Goal: Task Accomplishment & Management: Manage account settings

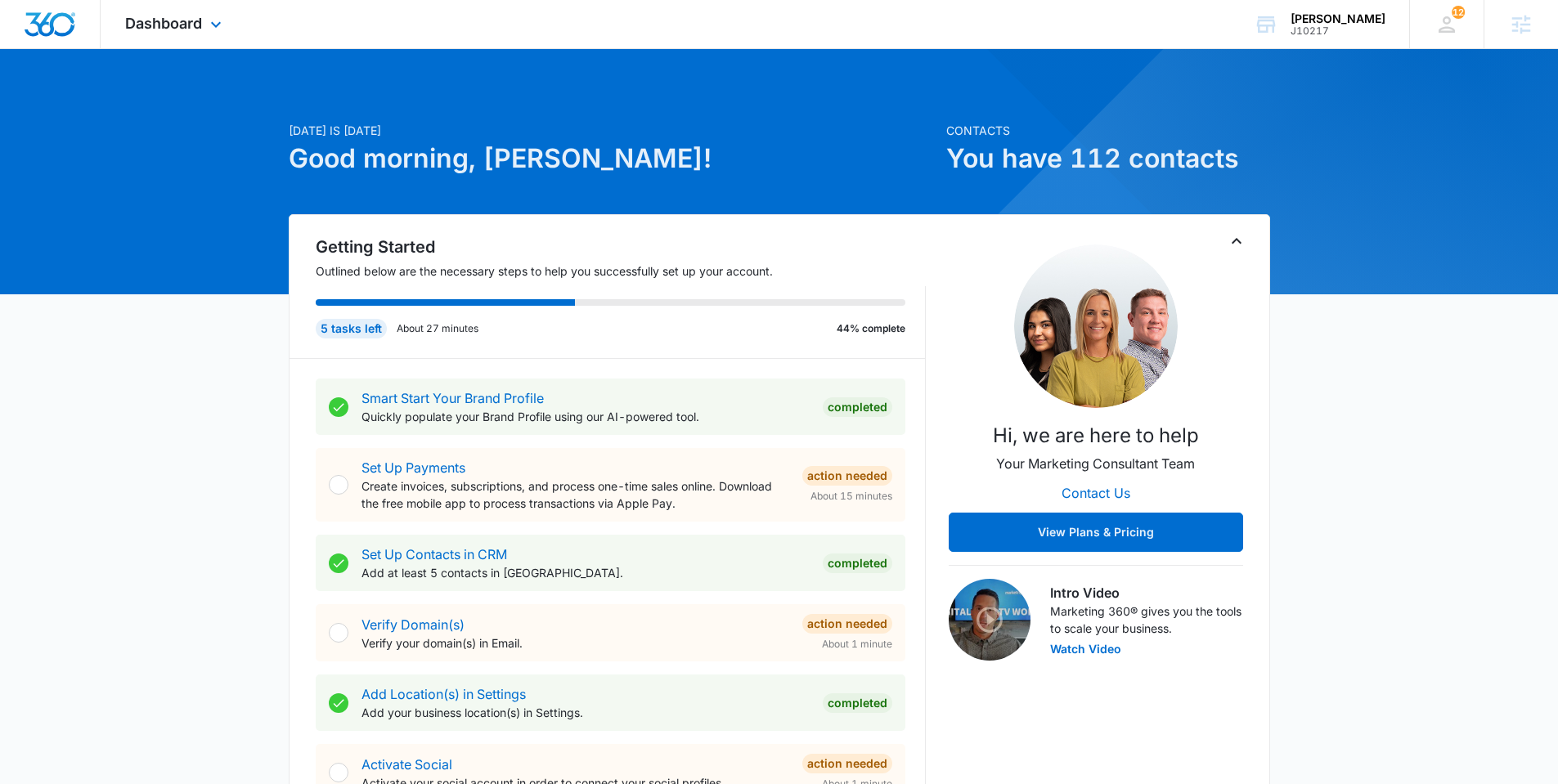
click at [132, 32] on div "Dashboard Apps Reputation Websites Forms CRM Email Social Shop Payments POS Con…" at bounding box center [175, 24] width 149 height 48
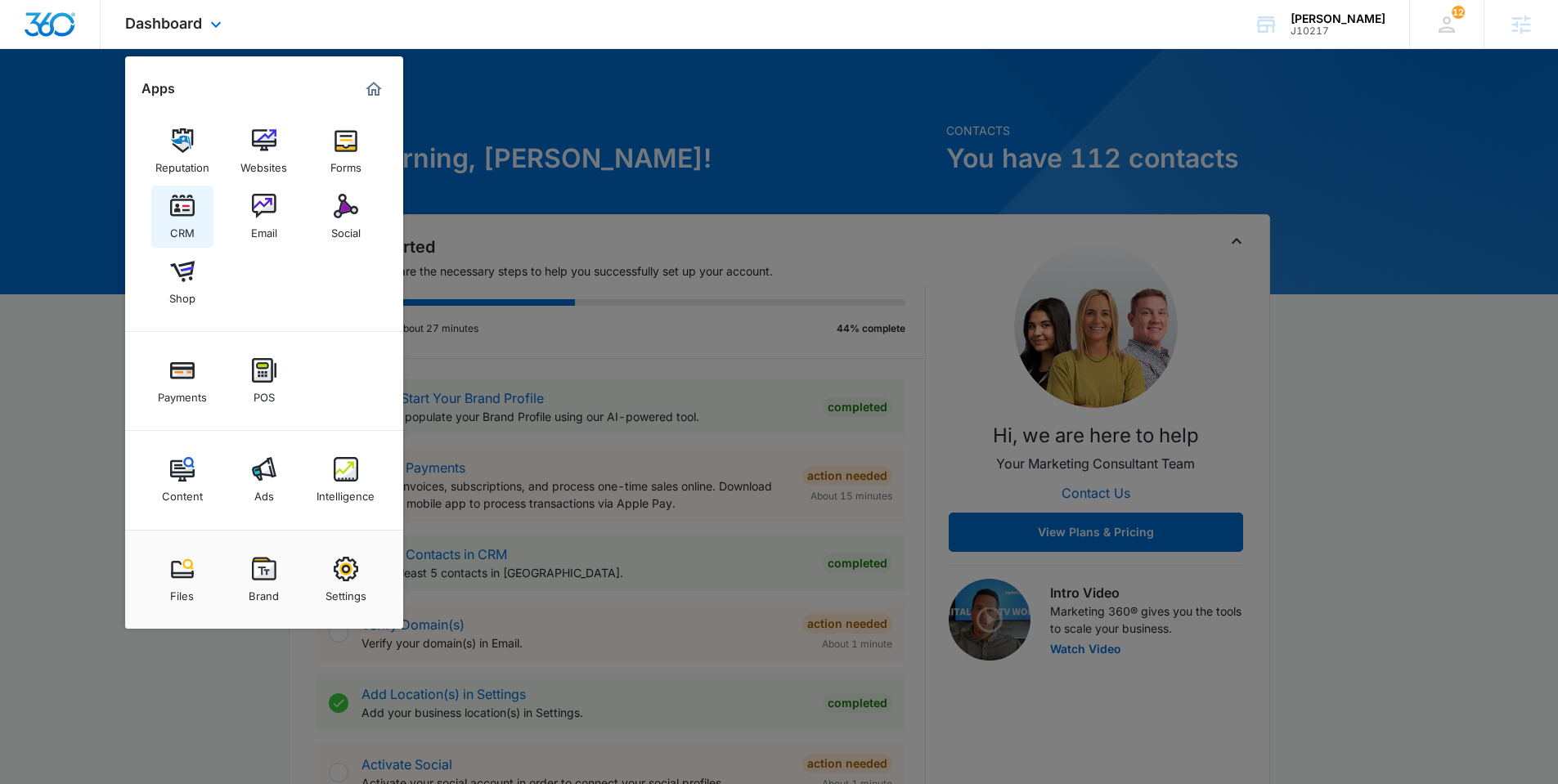
click at [196, 214] on link "CRM" at bounding box center [182, 216] width 62 height 62
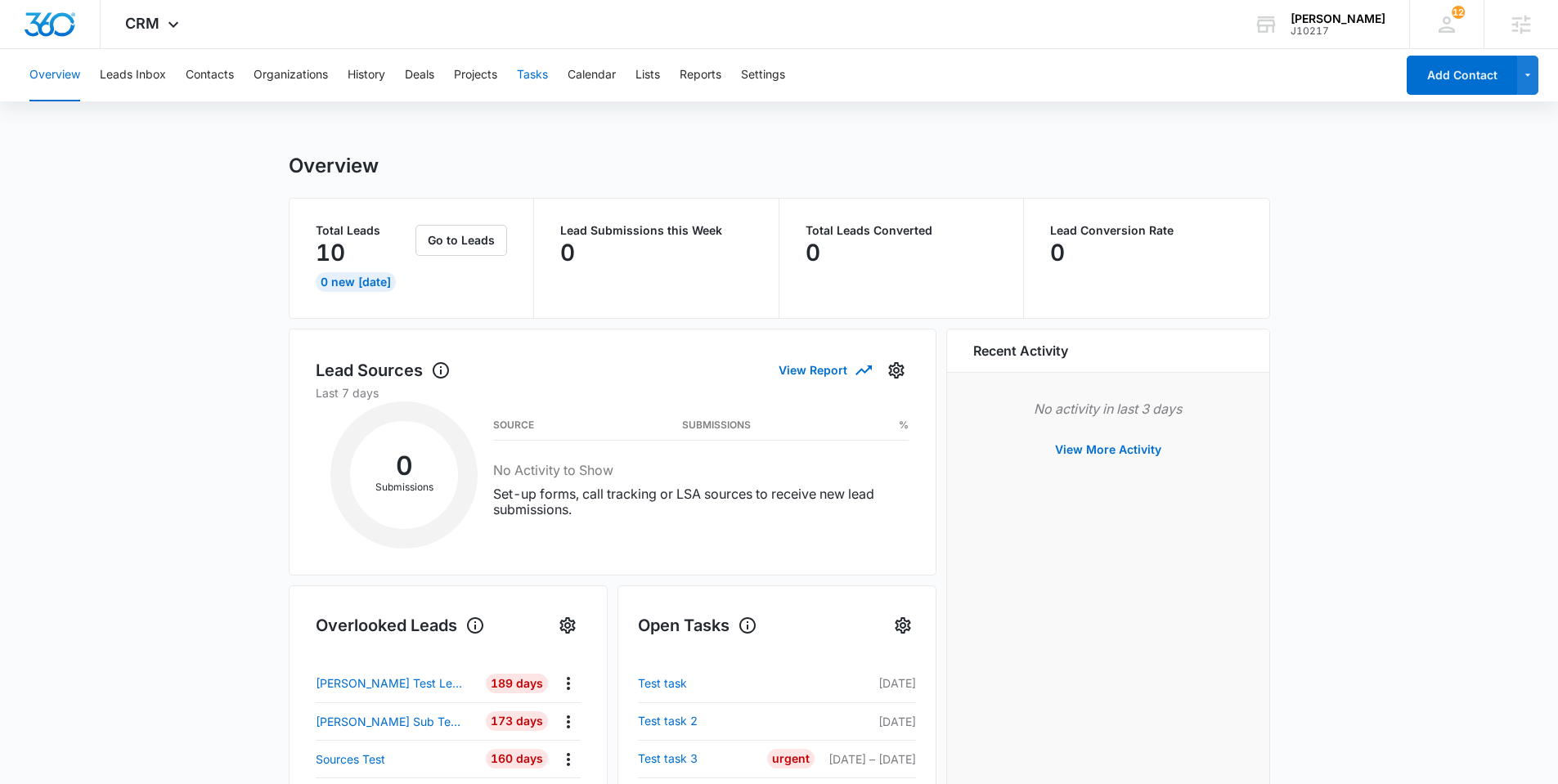
click at [536, 78] on button "Tasks" at bounding box center [532, 75] width 31 height 52
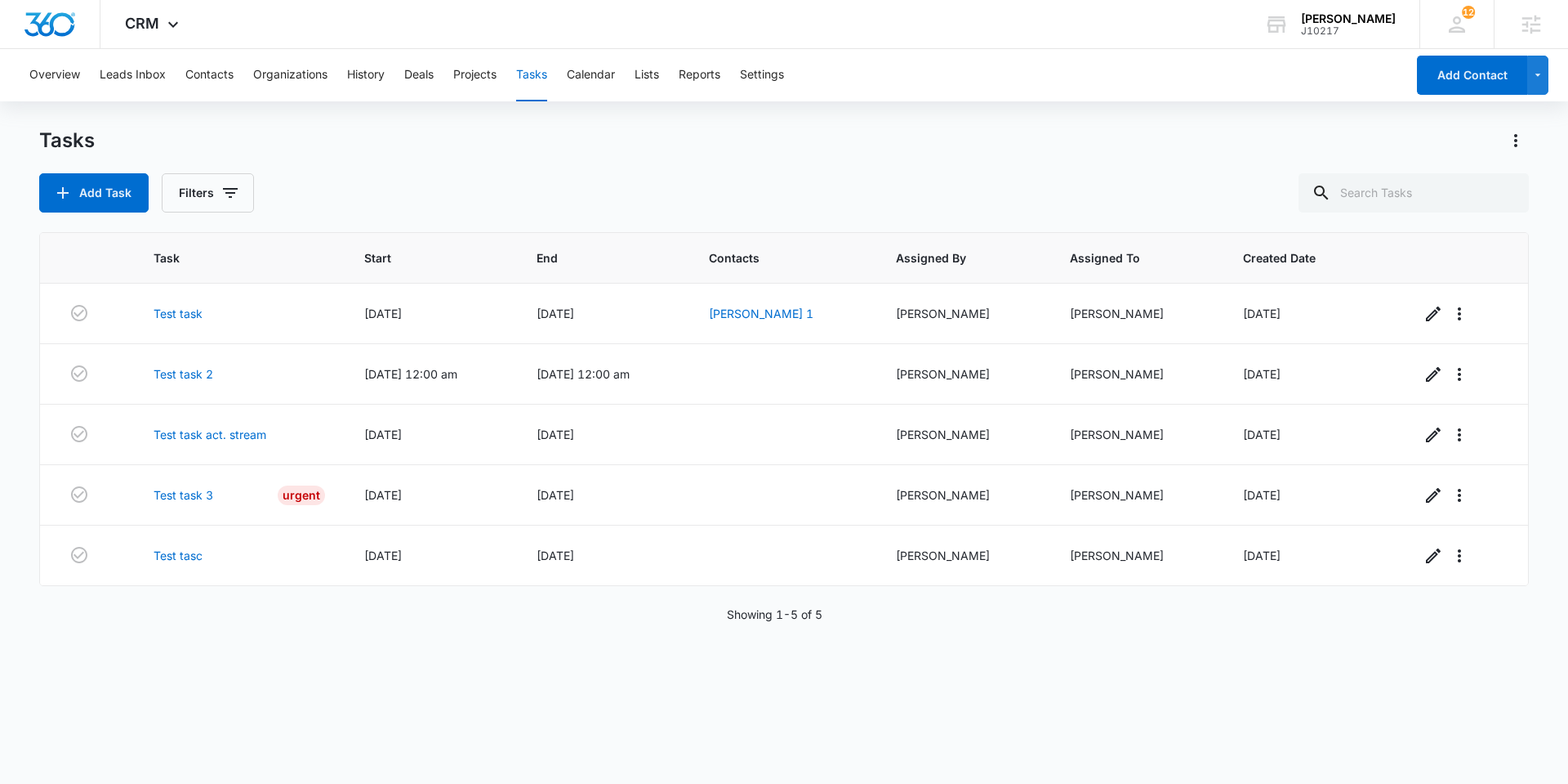
click at [552, 693] on div "Task Start End Contacts Assigned By Assigned To Created Date Test task [DATE] […" at bounding box center [784, 497] width 1490 height 530
click at [754, 684] on div "Task Start End Contacts Assigned By Assigned To Created Date Test task [DATE] […" at bounding box center [784, 497] width 1490 height 530
drag, startPoint x: 595, startPoint y: 636, endPoint x: 706, endPoint y: 677, distance: 118.3
click at [595, 636] on div "Task Start End Contacts Assigned By Assigned To Created Date Test task [DATE] […" at bounding box center [784, 497] width 1490 height 530
click at [650, 673] on div "Task Start End Contacts Assigned By Assigned To Created Date Test task [DATE] […" at bounding box center [784, 497] width 1490 height 530
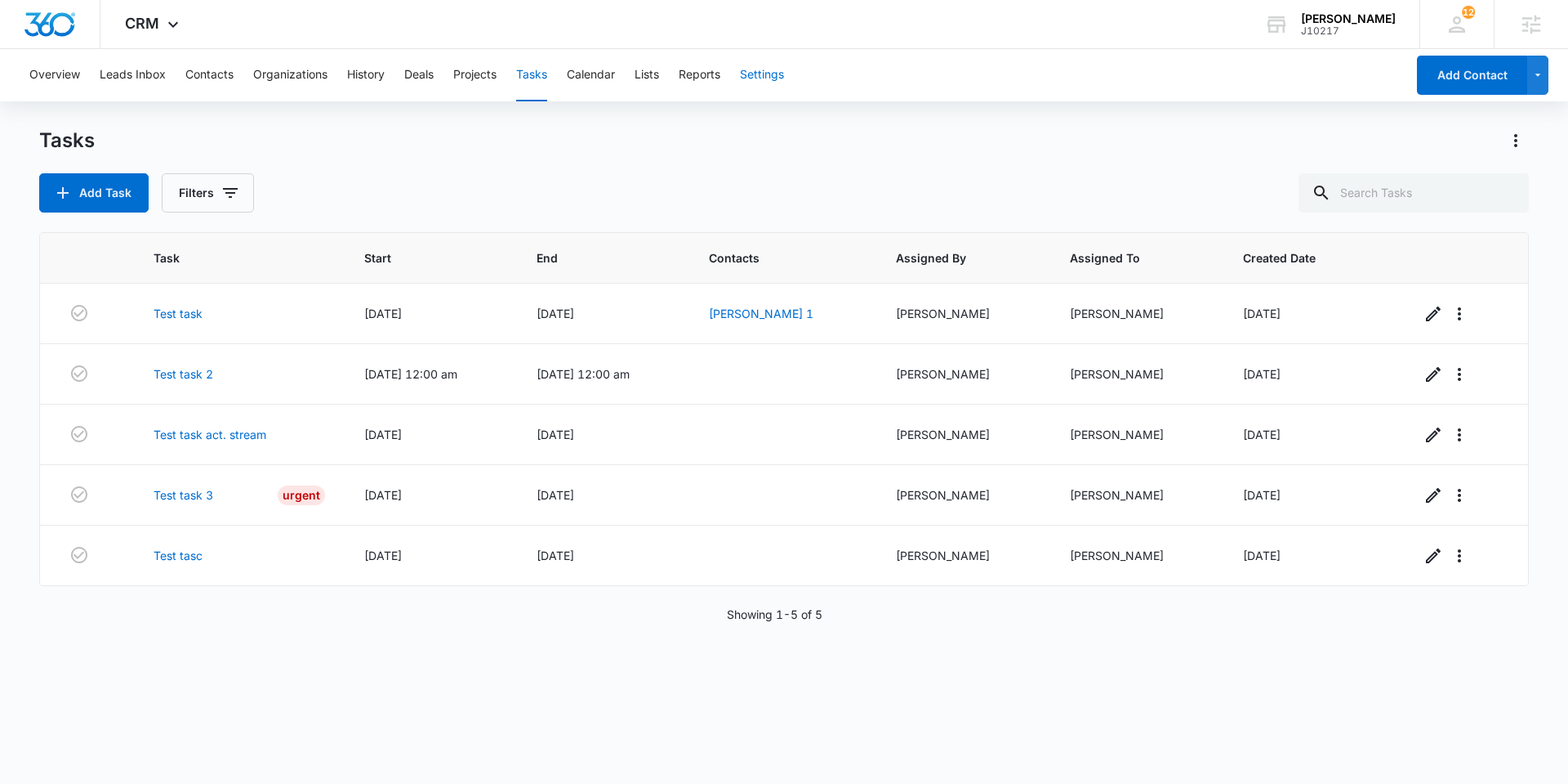
click at [760, 71] on button "Settings" at bounding box center [762, 75] width 44 height 52
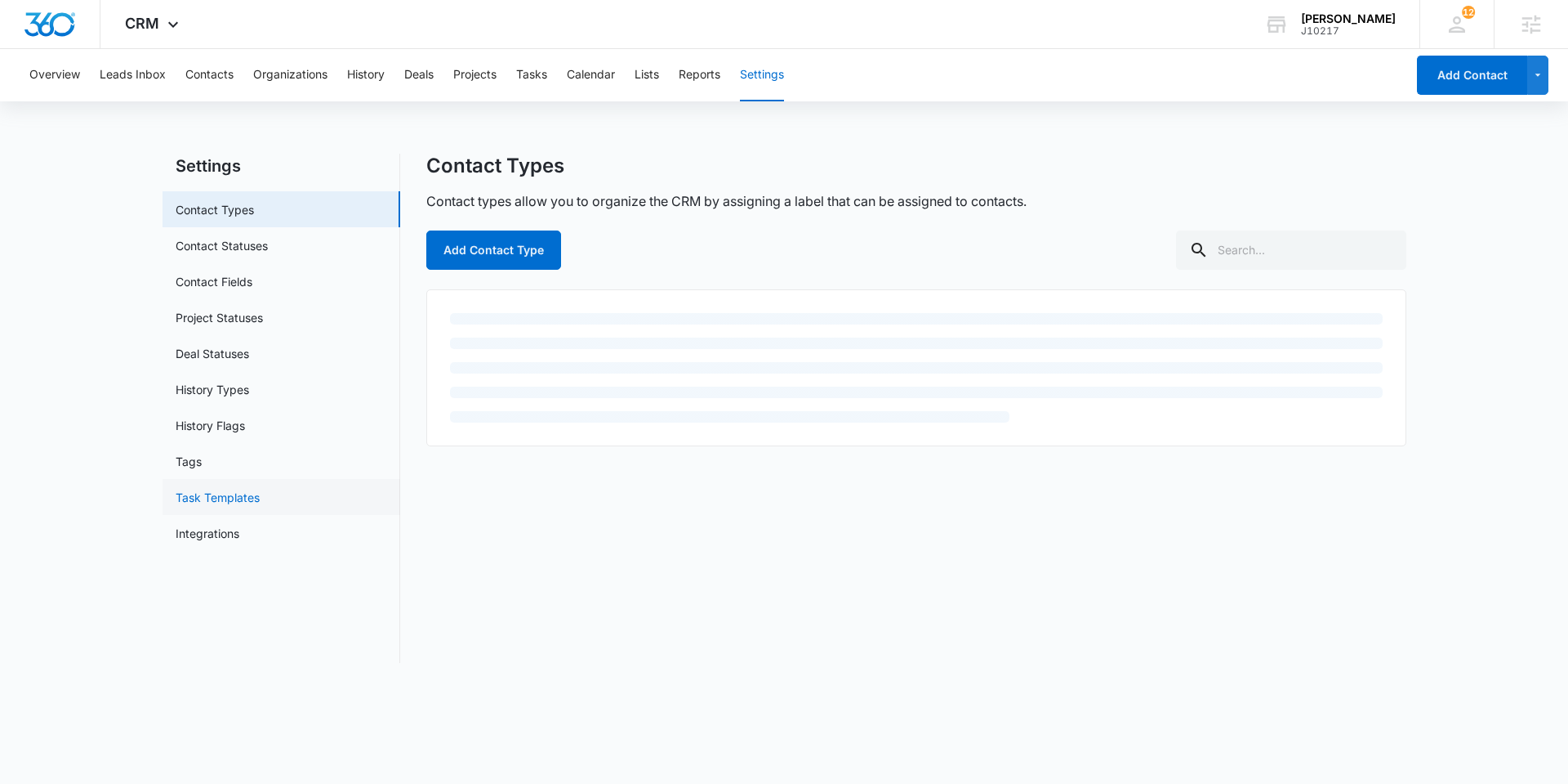
click at [233, 496] on link "Task Templates" at bounding box center [217, 497] width 84 height 17
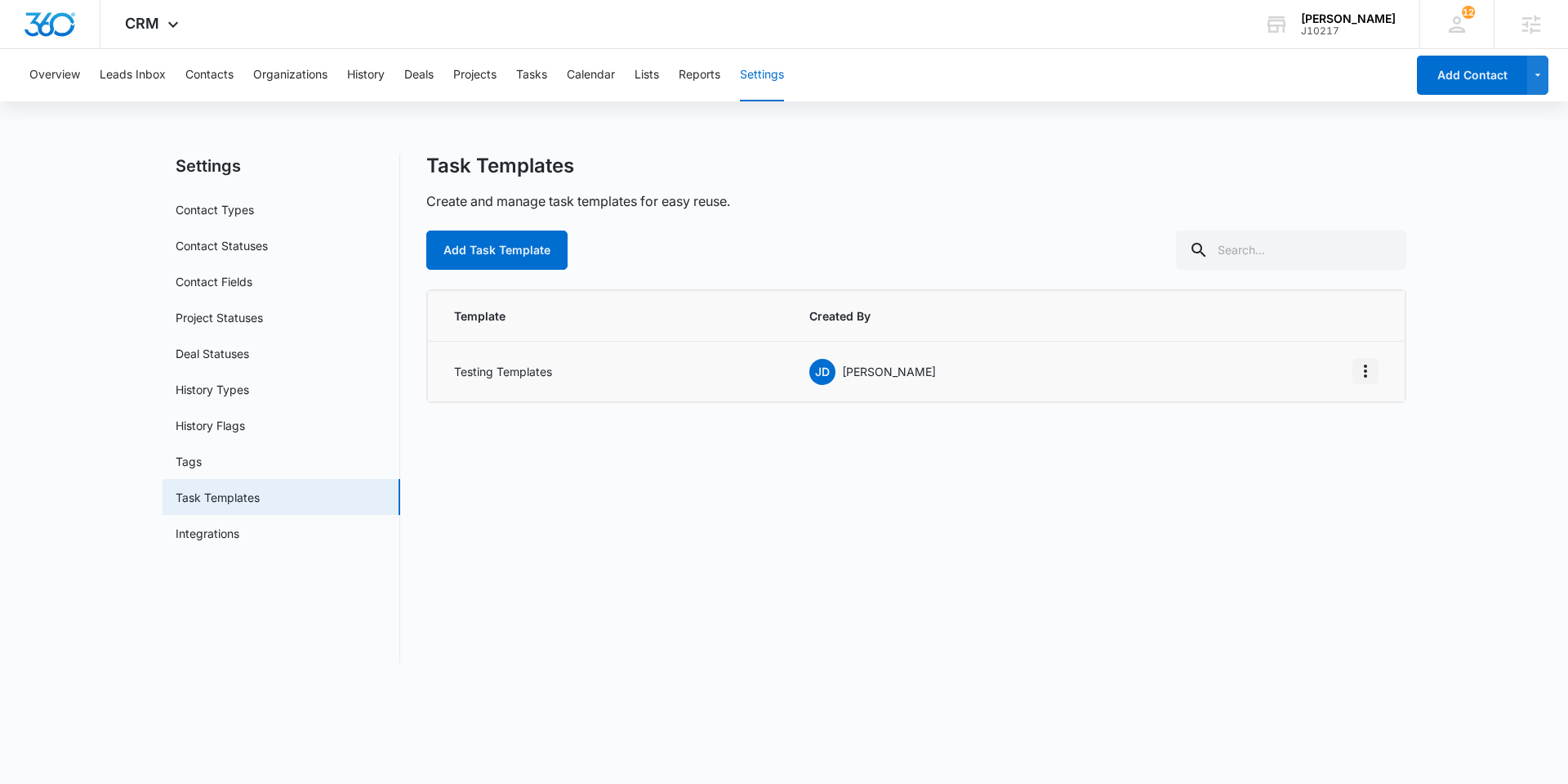
click at [1378, 370] on button "Overflow Menu" at bounding box center [1366, 371] width 26 height 26
click at [1337, 425] on button "Edit" at bounding box center [1331, 417] width 93 height 25
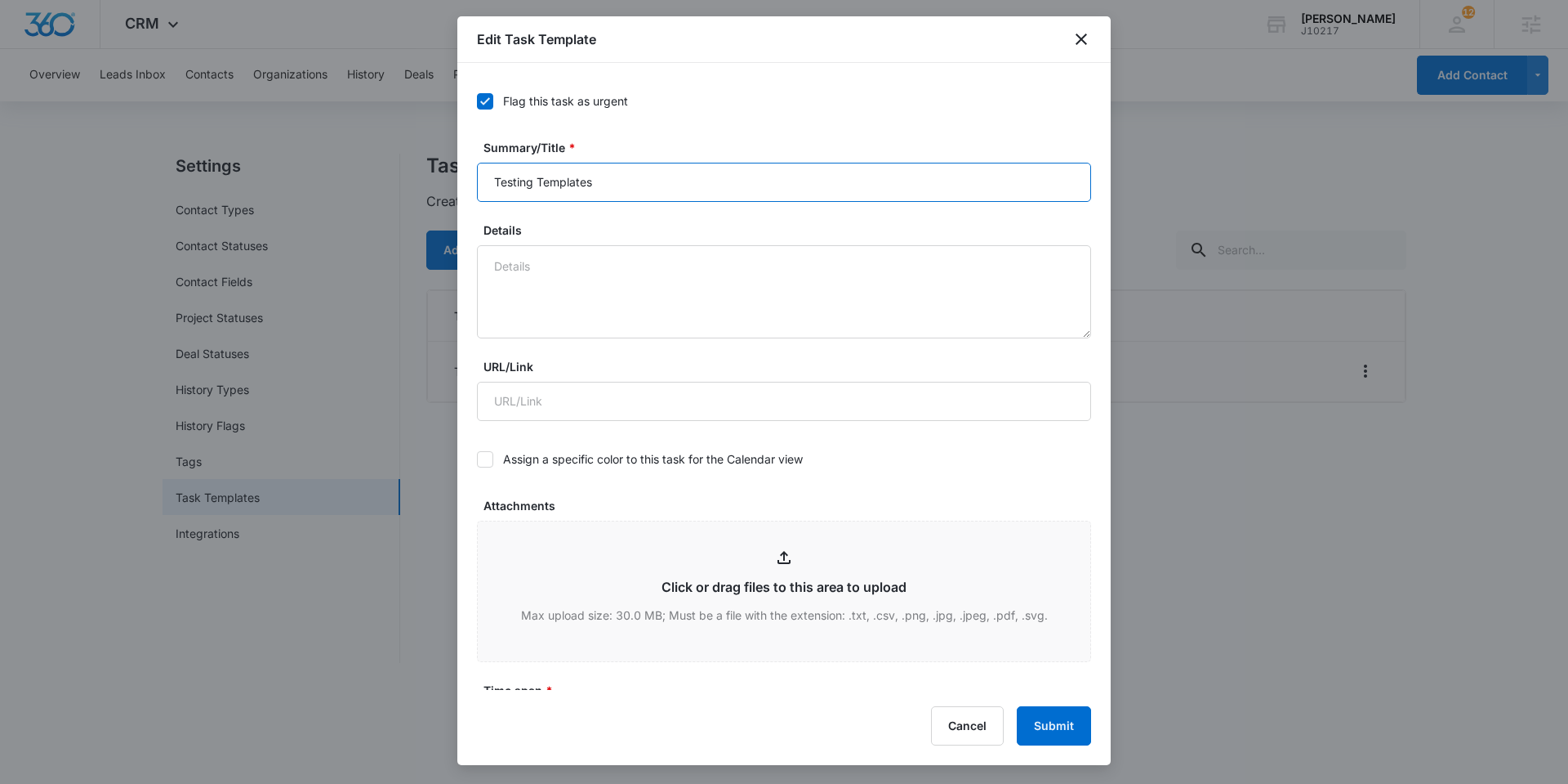
click at [651, 166] on input "Testing Templates" at bounding box center [784, 183] width 614 height 39
type input "Testing Templates Update"
click at [1047, 736] on button "Submit" at bounding box center [1054, 726] width 74 height 39
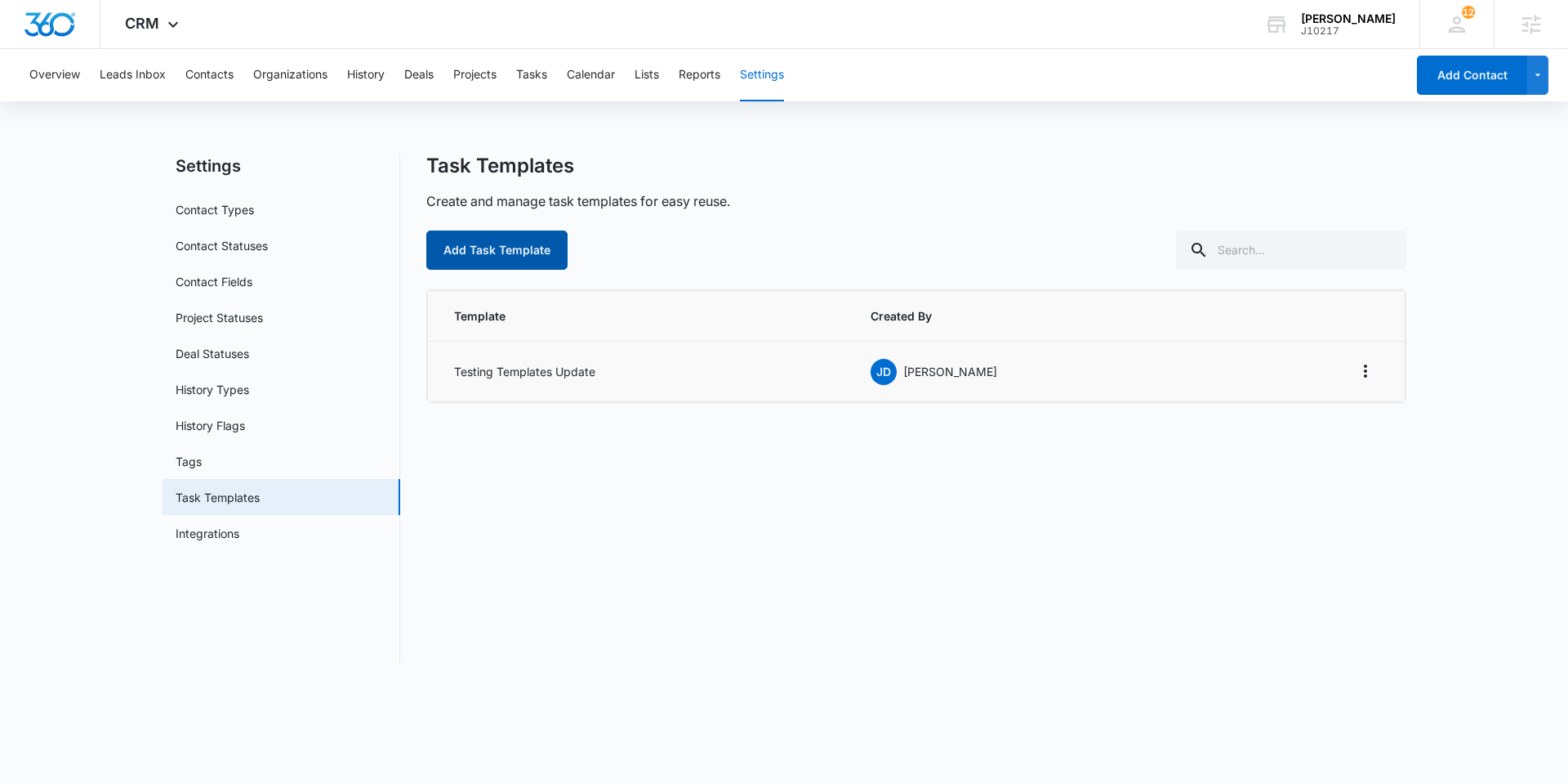
click at [444, 263] on button "Add Task Template" at bounding box center [496, 250] width 141 height 39
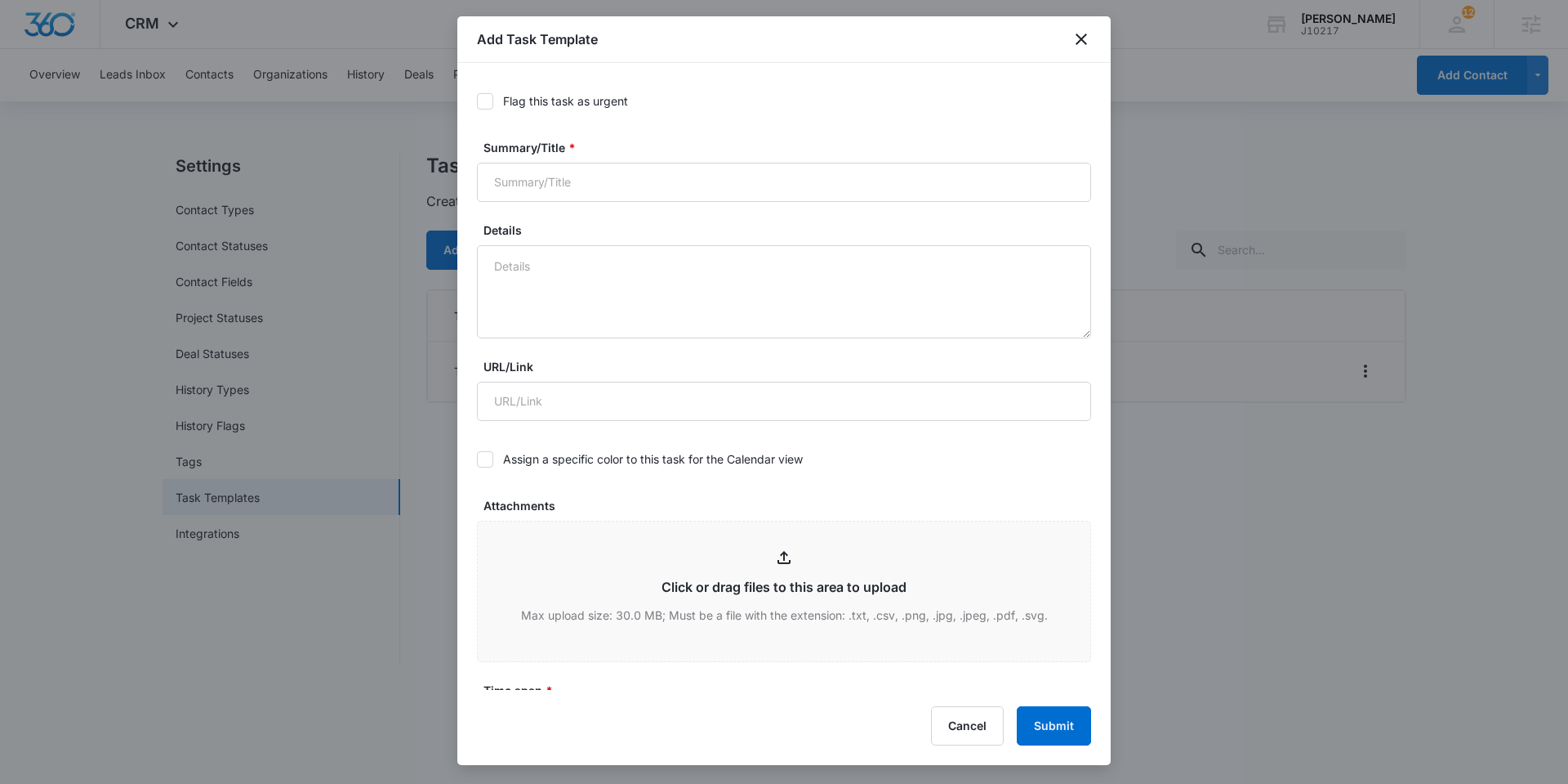
drag, startPoint x: 536, startPoint y: 102, endPoint x: 563, endPoint y: 148, distance: 53.3
click at [535, 100] on div "Flag this task as urgent" at bounding box center [565, 101] width 125 height 17
click at [477, 102] on input "Flag this task as urgent" at bounding box center [477, 102] width 0 height 0
click at [573, 166] on input "Summary/Title *" at bounding box center [784, 183] width 614 height 39
type input "Test template"
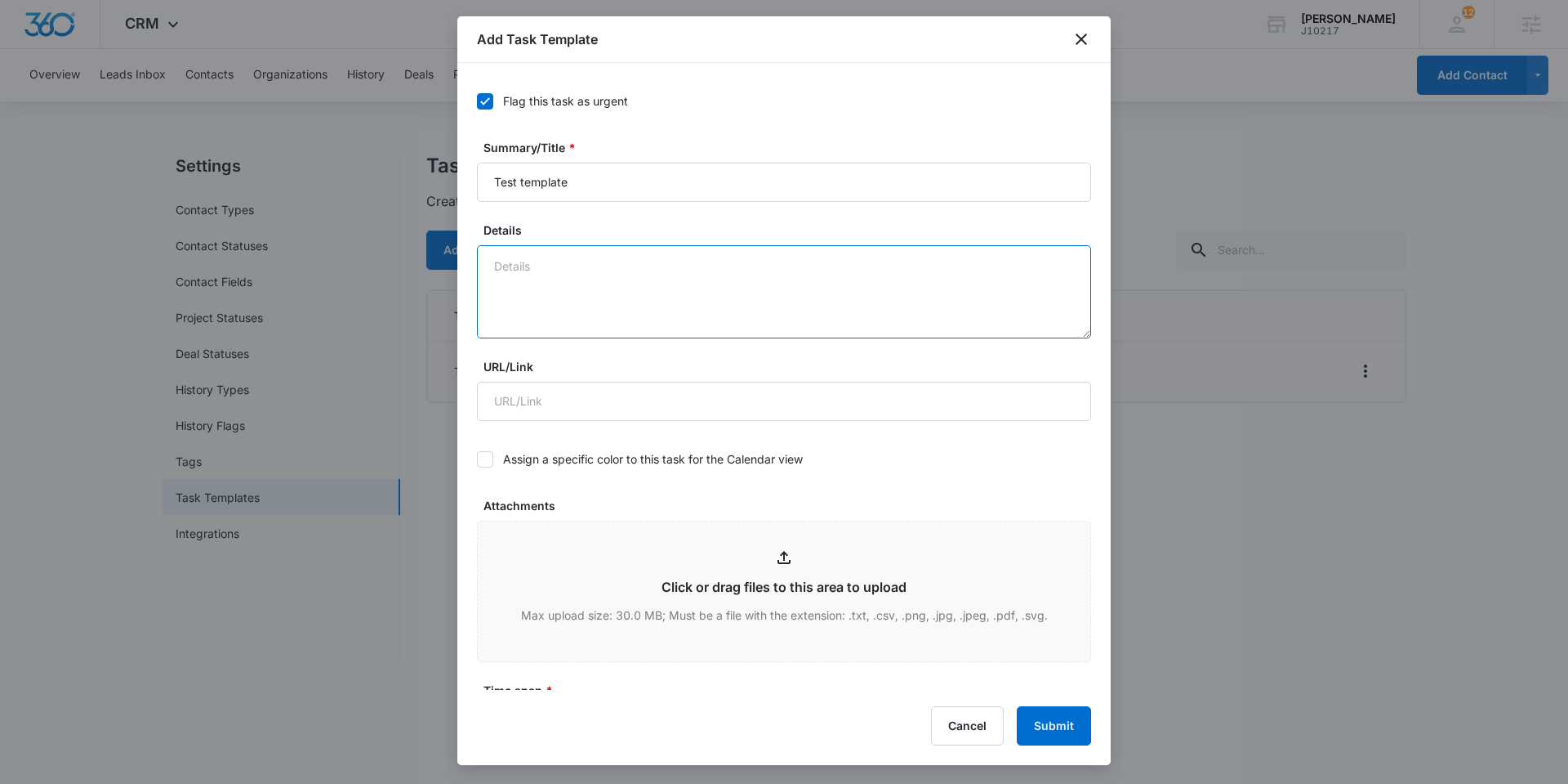
click at [659, 276] on textarea "Details" at bounding box center [784, 291] width 614 height 93
paste textarea "Test"
type textarea "Test Test Test Test"
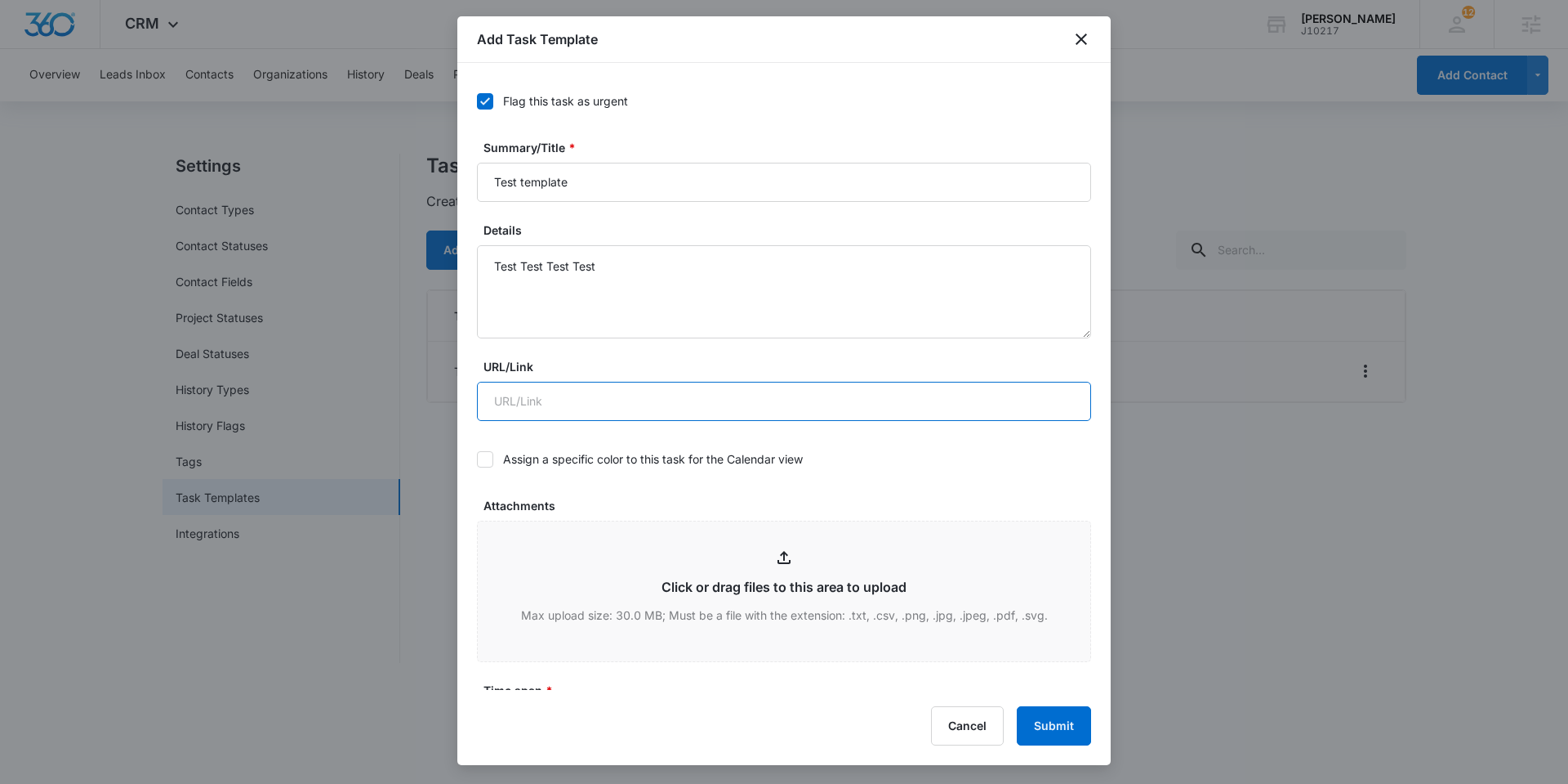
click at [625, 411] on input "URL/Link" at bounding box center [784, 402] width 614 height 39
type input "[URL][DOMAIN_NAME]"
click at [913, 468] on div "Assign a specific color to this task for the Calendar view" at bounding box center [784, 458] width 614 height 37
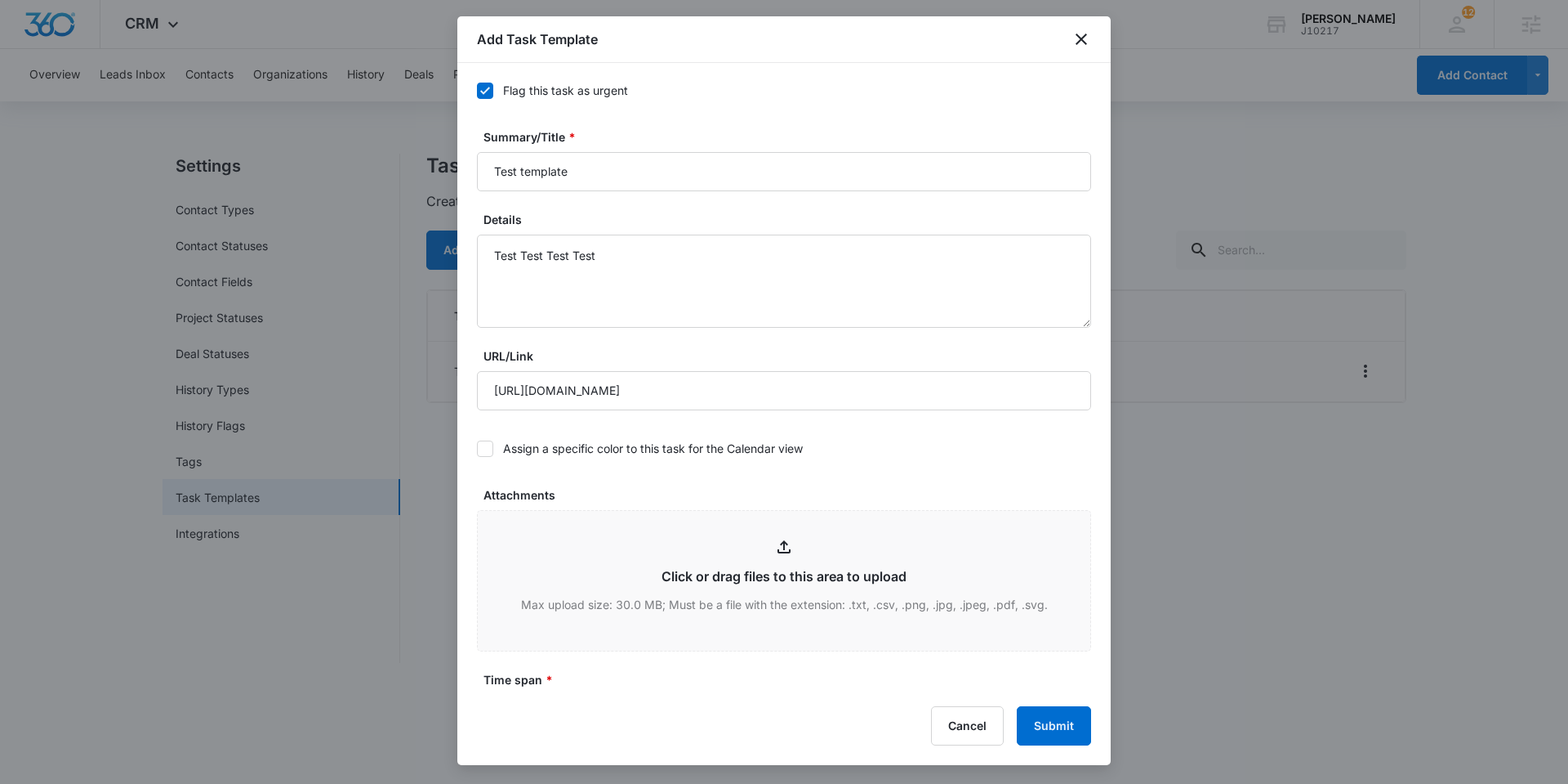
scroll to position [26, 0]
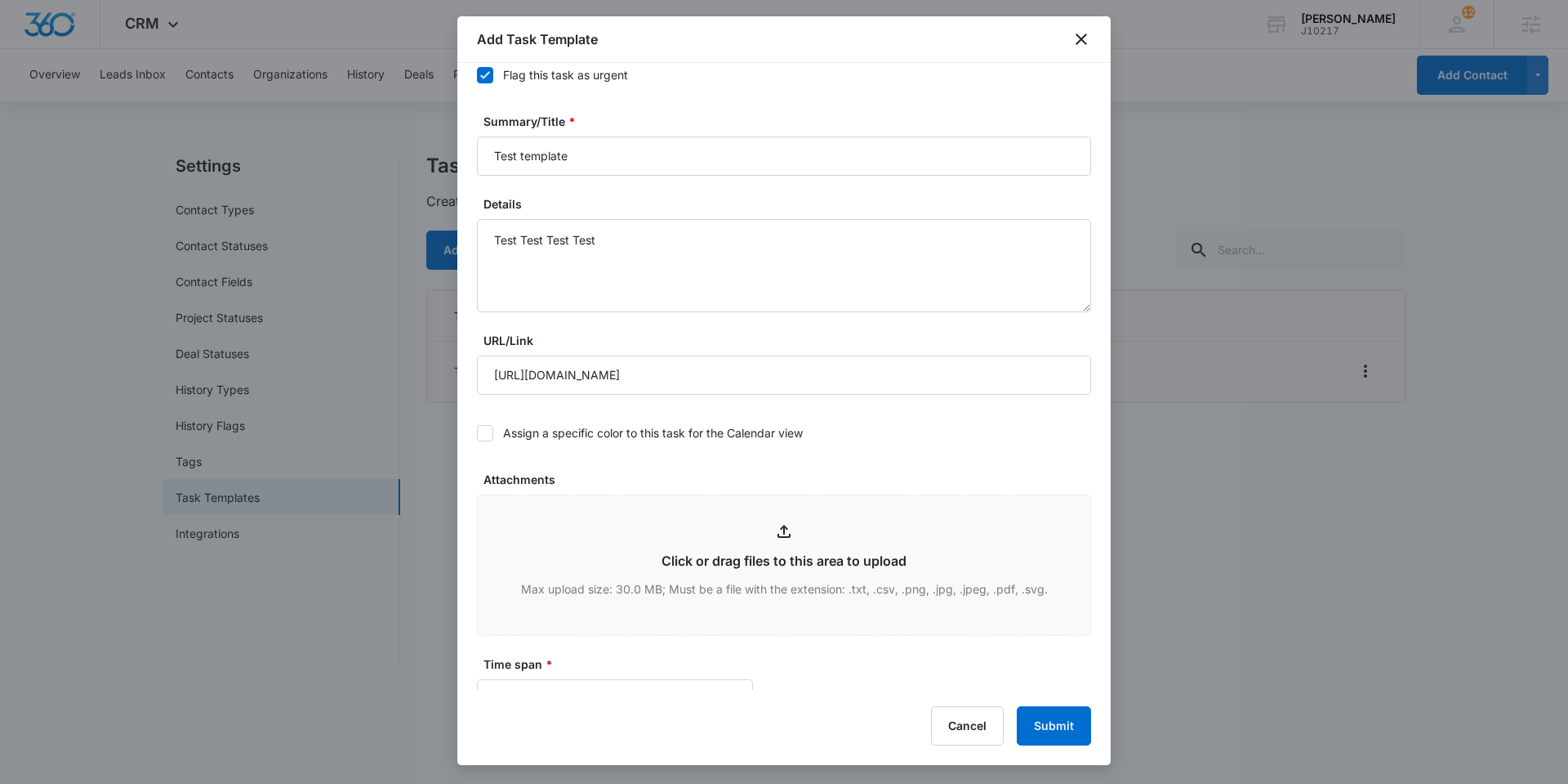
click at [745, 431] on label "Assign a specific color to this task for the Calendar view" at bounding box center [784, 432] width 614 height 17
click at [477, 433] on input "Assign a specific color to this task for the Calendar view" at bounding box center [477, 433] width 0 height 0
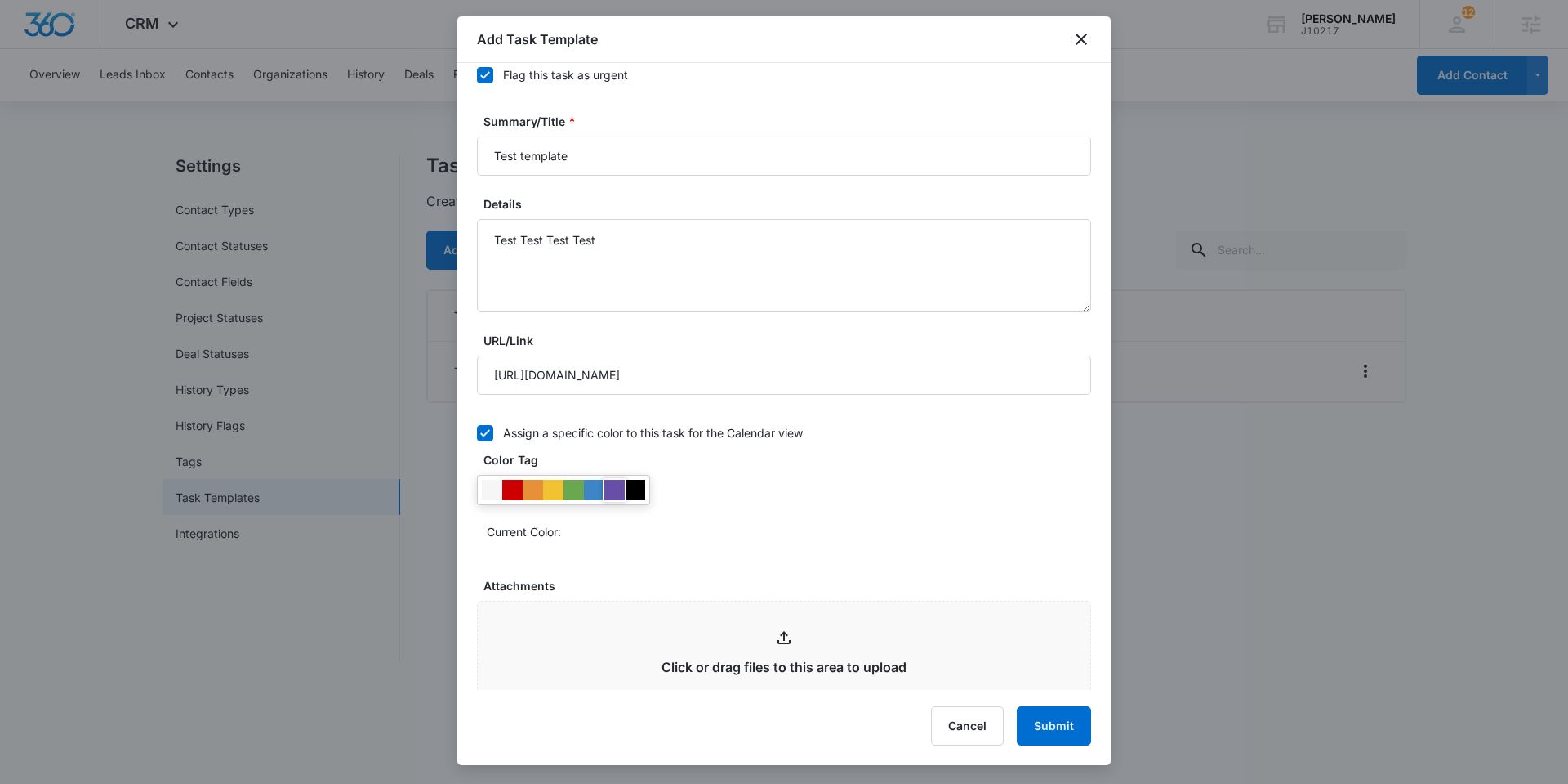
click at [608, 492] on div at bounding box center [615, 490] width 21 height 21
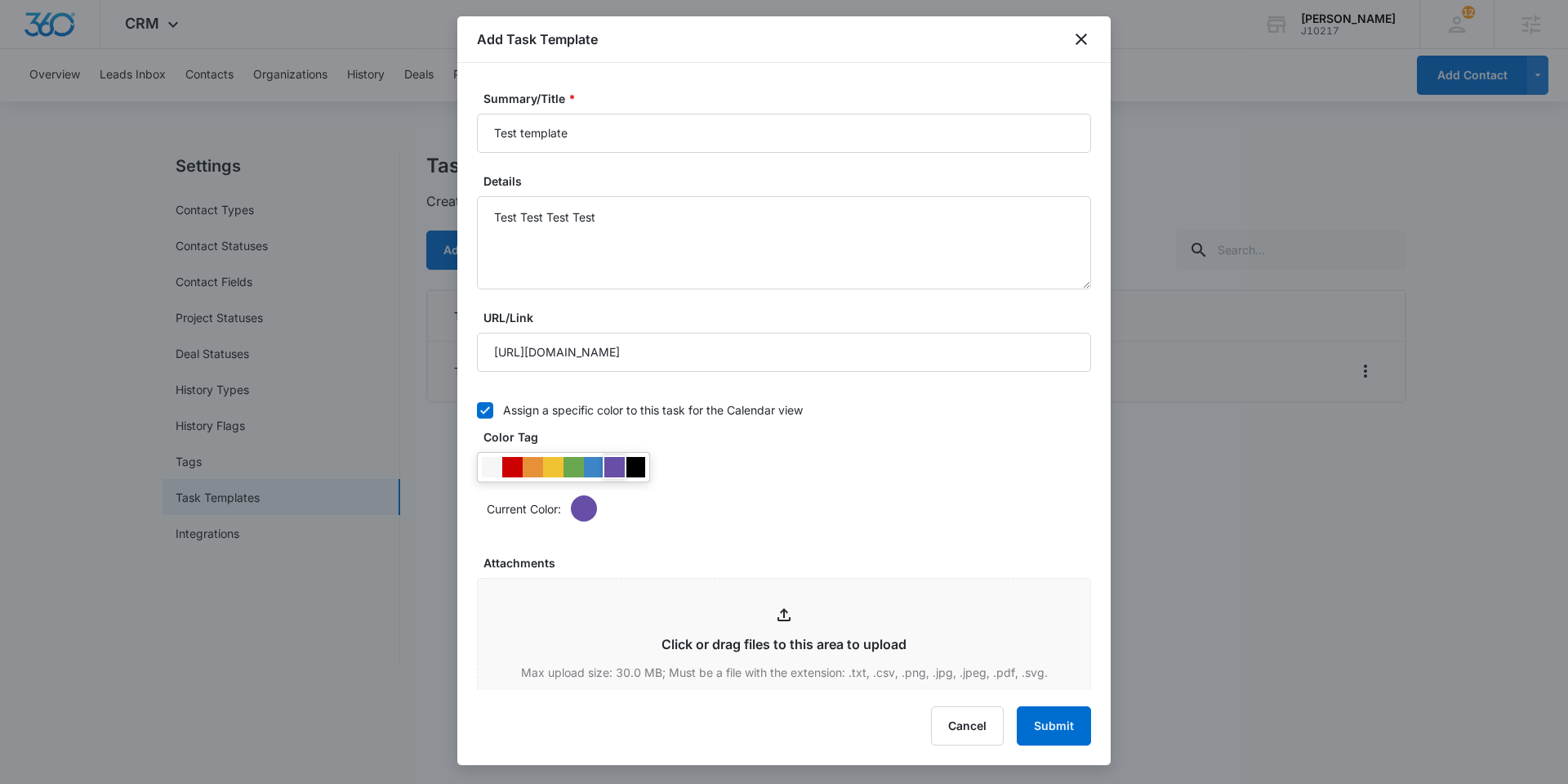
scroll to position [323, 0]
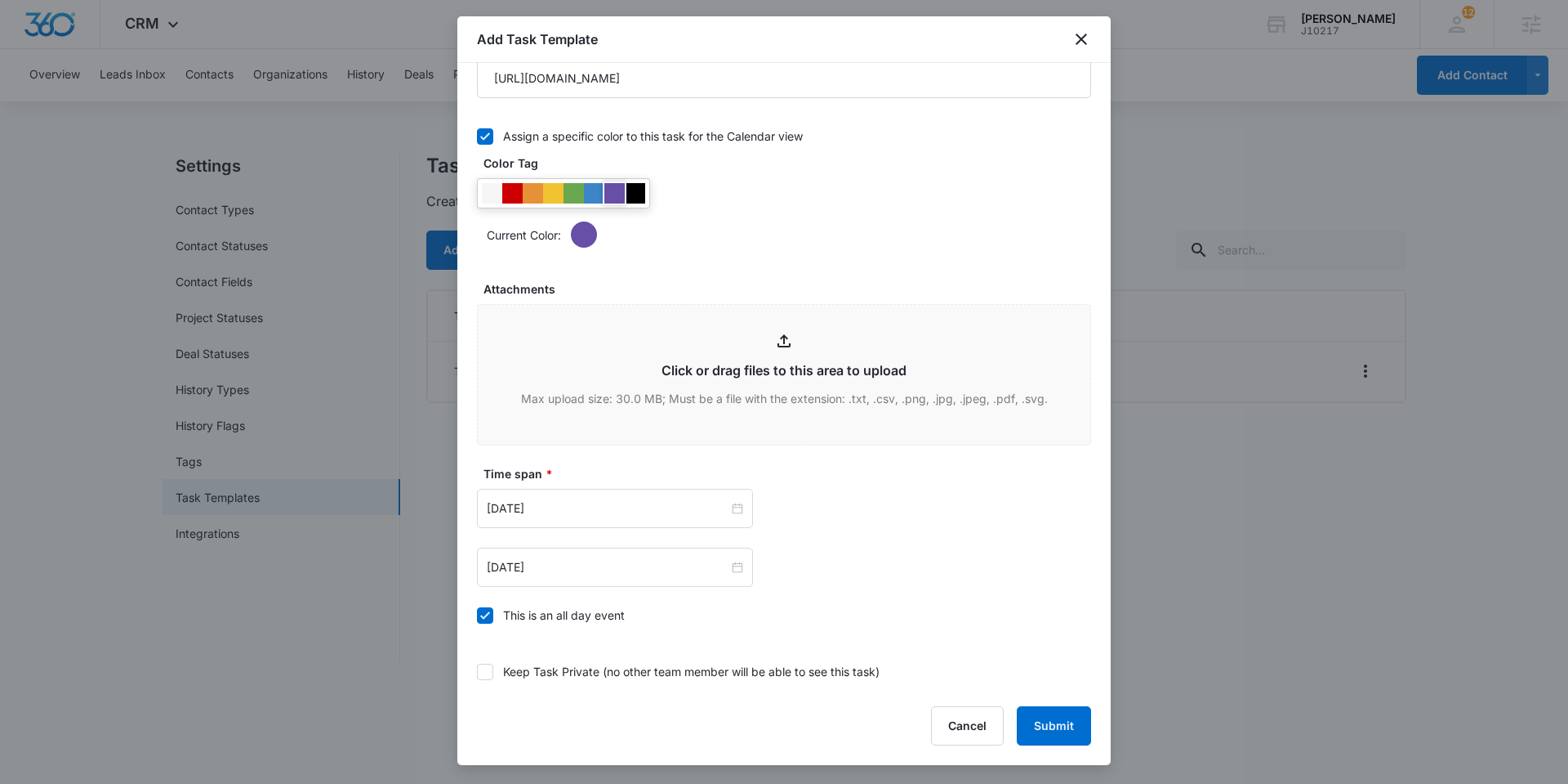
drag, startPoint x: 507, startPoint y: 683, endPoint x: 715, endPoint y: 705, distance: 209.2
click at [507, 683] on div "Keep Task Private (no other team member will be able to see this task)" at bounding box center [784, 670] width 614 height 37
click at [723, 676] on div "Keep Task Private (no other team member will be able to see this task)" at bounding box center [692, 670] width 377 height 17
click at [477, 671] on input "Keep Task Private (no other team member will be able to see this task)" at bounding box center [477, 671] width 0 height 0
click at [1060, 727] on button "Submit" at bounding box center [1054, 726] width 74 height 39
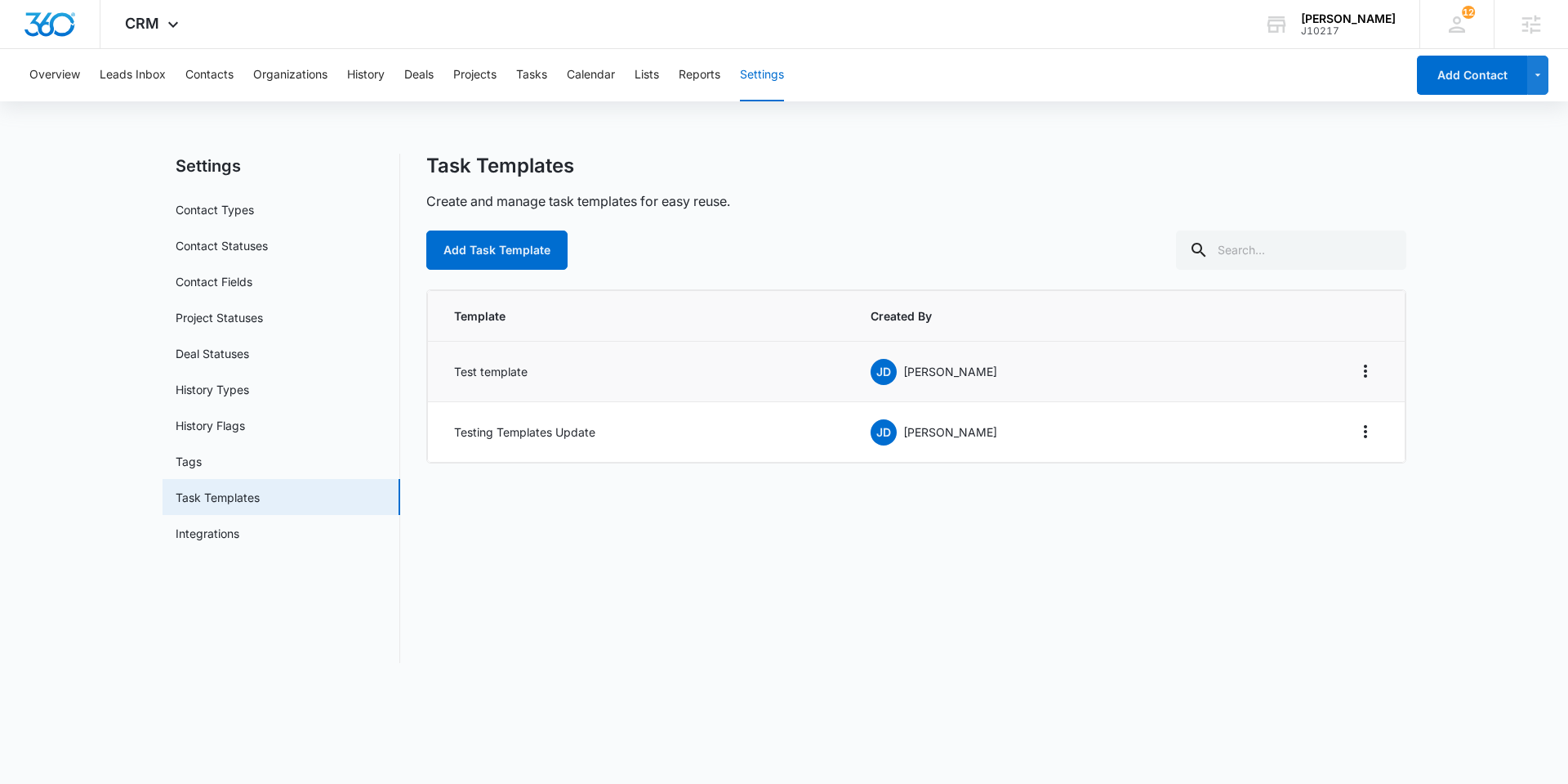
click at [593, 666] on div "Settings Contact Types Contact Statuses Contact Fields Project Statuses Deal St…" at bounding box center [784, 419] width 1244 height 529
click at [514, 78] on div "Overview Leads Inbox Contacts Organizations History Deals Projects Tasks Calend…" at bounding box center [712, 75] width 1386 height 52
click at [543, 62] on button "Tasks" at bounding box center [531, 75] width 31 height 52
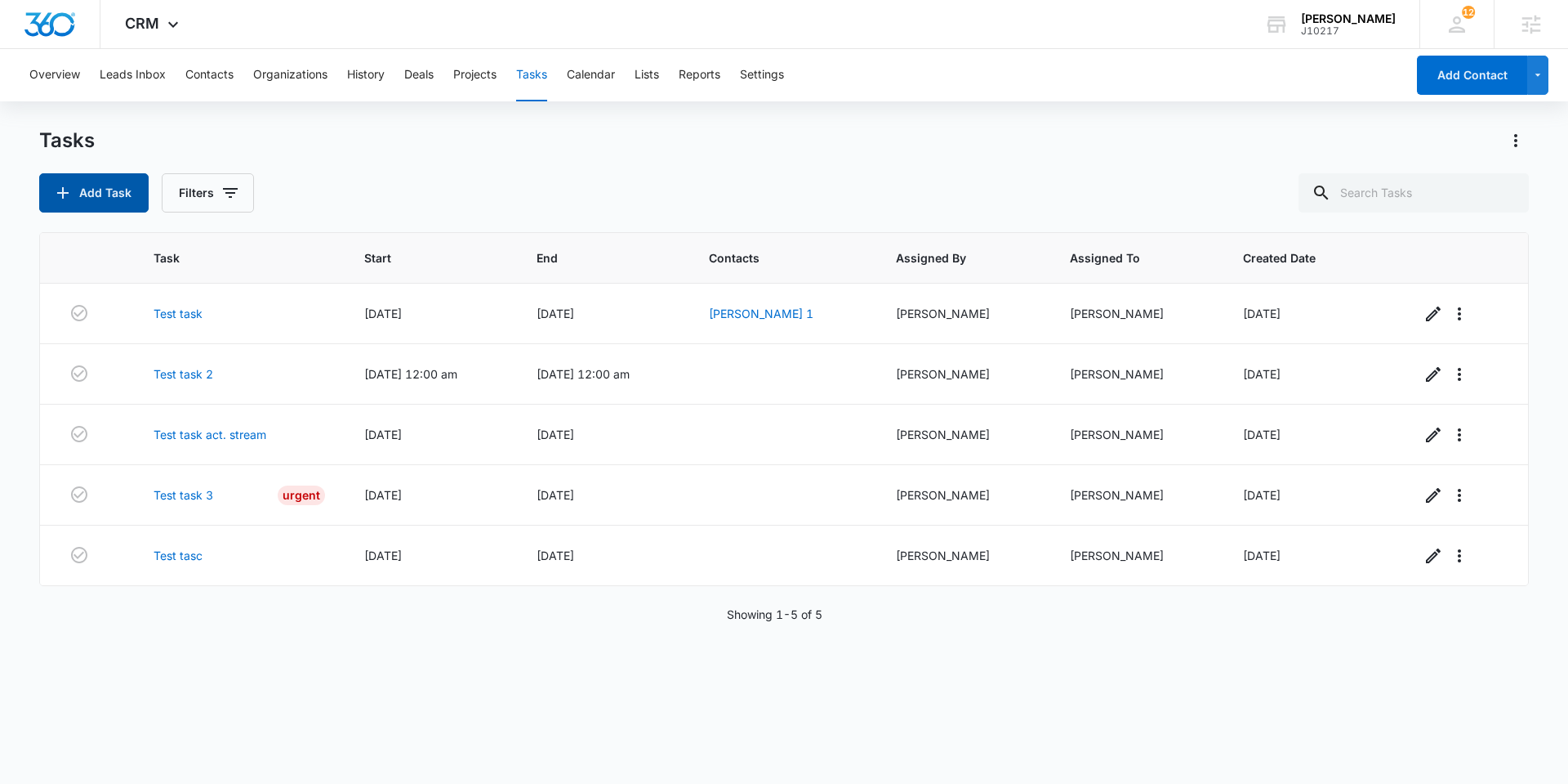
click at [112, 183] on button "Add Task" at bounding box center [94, 193] width 110 height 39
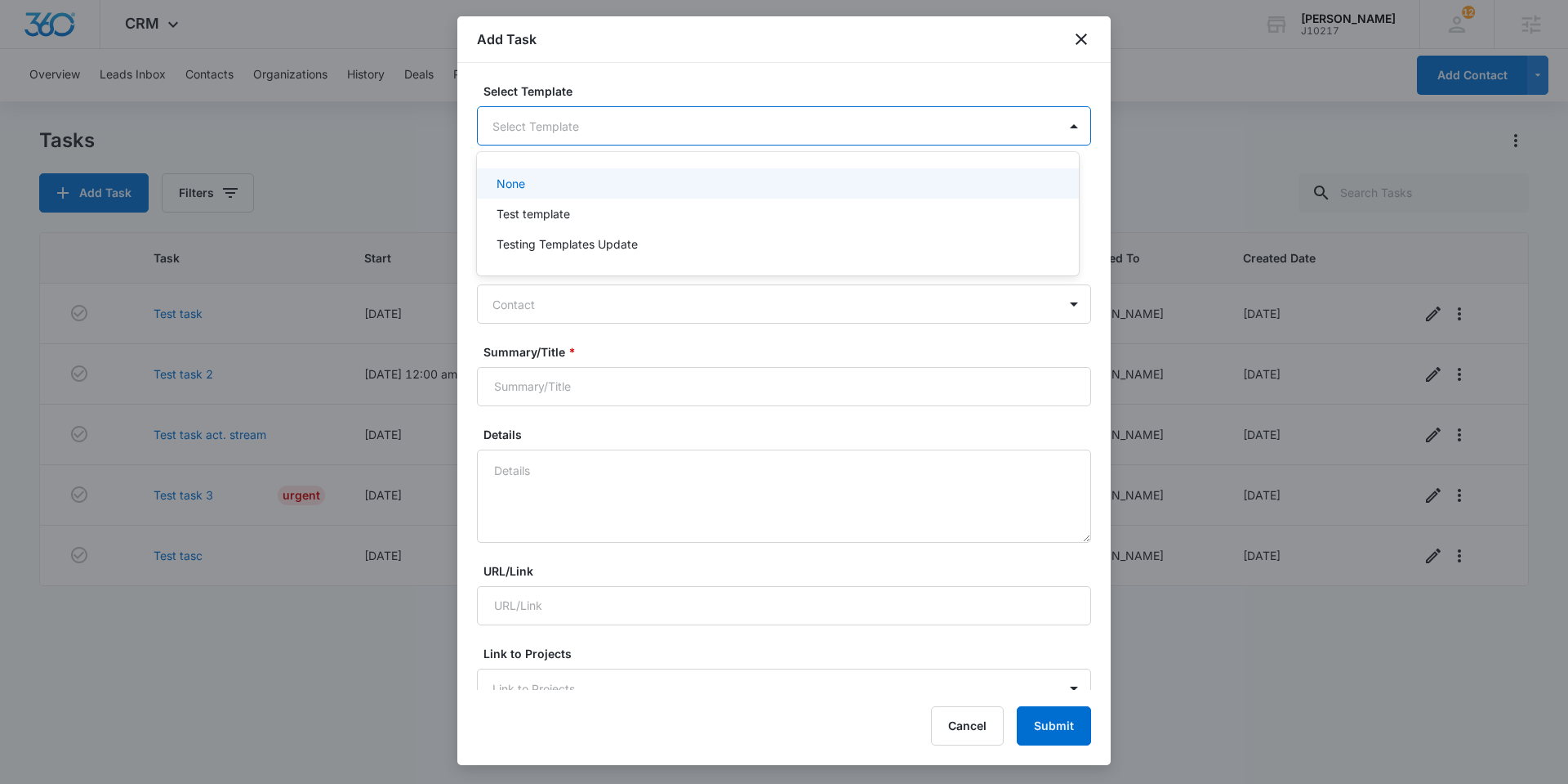
click at [614, 126] on body "CRM Apps Reputation Websites Forms CRM Email Social Shop Payments POS Content A…" at bounding box center [784, 392] width 1568 height 784
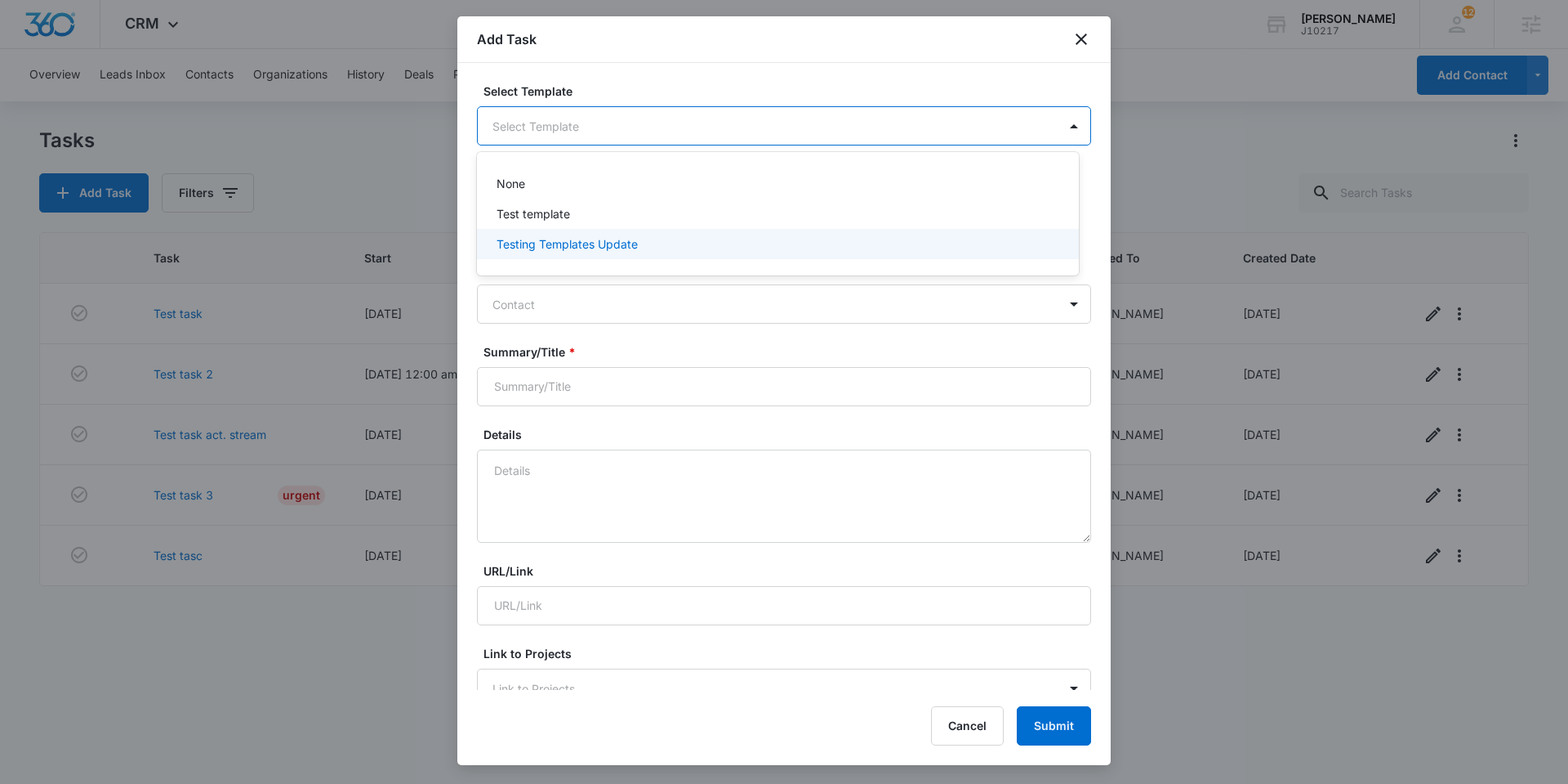
click at [570, 233] on div "Testing Templates Update" at bounding box center [778, 244] width 602 height 31
click at [705, 122] on body "CRM Apps Reputation Websites Forms CRM Email Social Shop Payments POS Content A…" at bounding box center [784, 392] width 1568 height 784
drag, startPoint x: 703, startPoint y: 122, endPoint x: 710, endPoint y: 130, distance: 10.6
click at [703, 123] on div at bounding box center [784, 392] width 1568 height 784
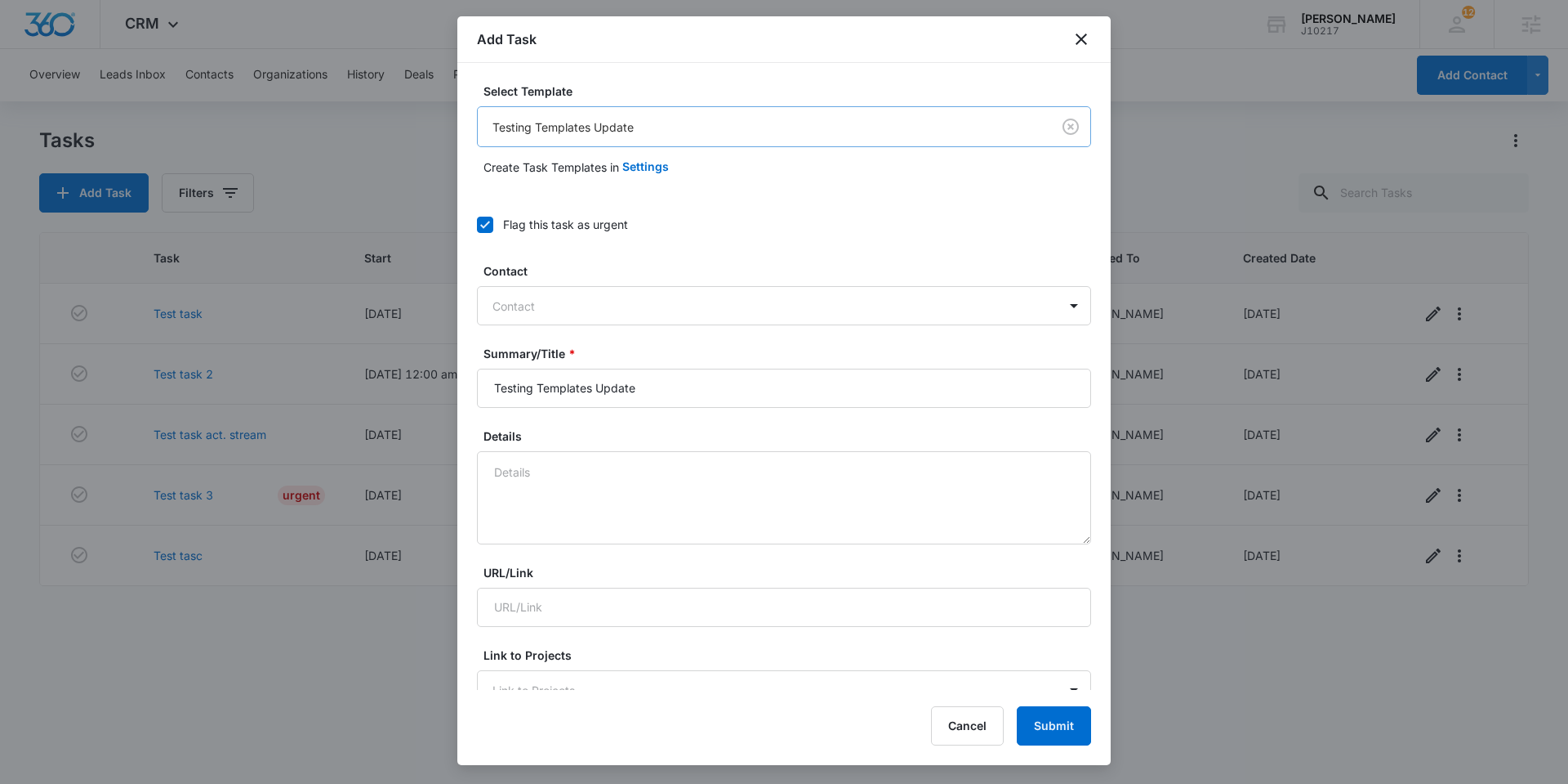
click at [711, 133] on body "CRM Apps Reputation Websites Forms CRM Email Social Shop Payments POS Content A…" at bounding box center [784, 392] width 1568 height 784
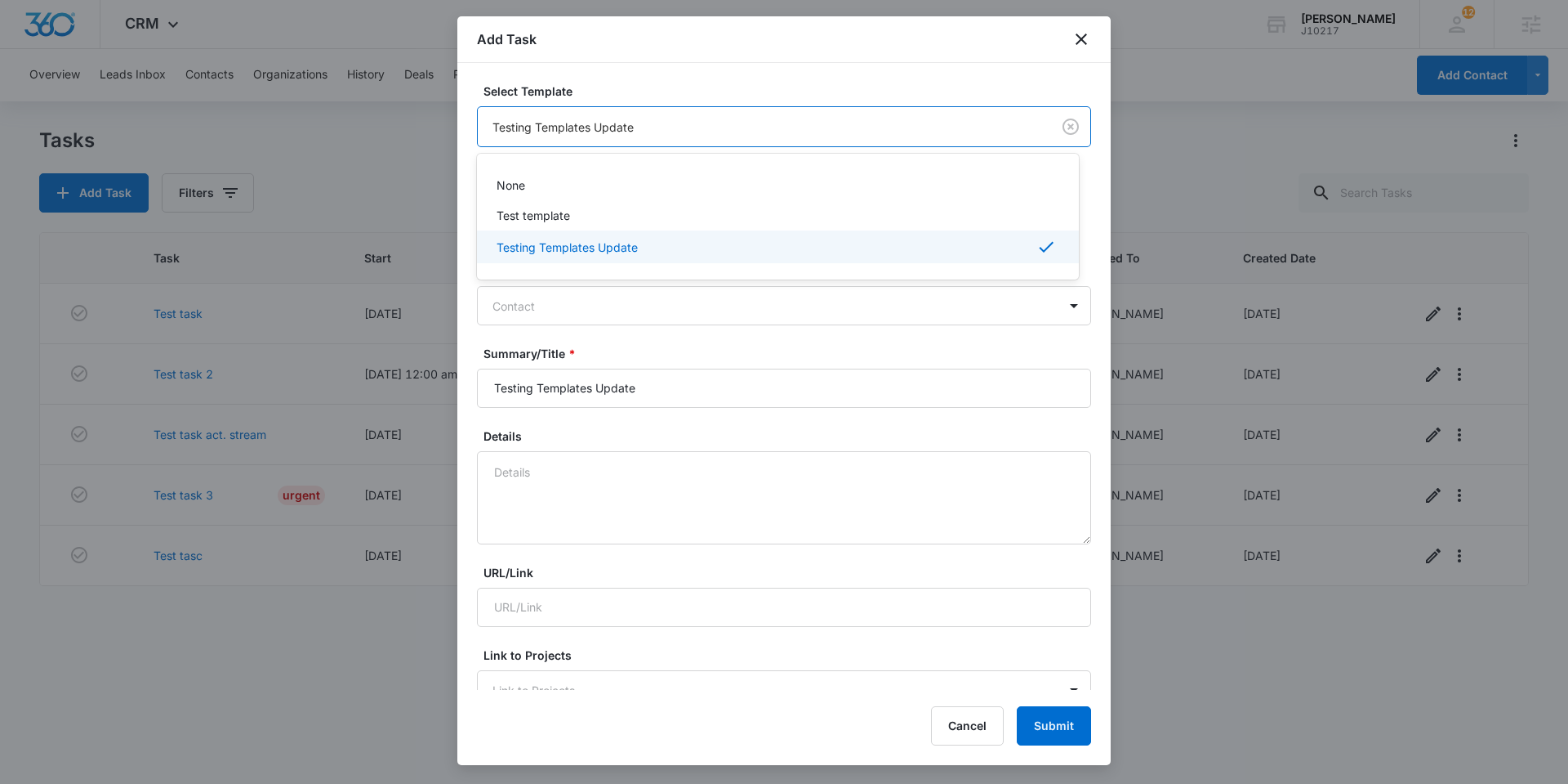
click at [696, 99] on div at bounding box center [784, 392] width 1568 height 784
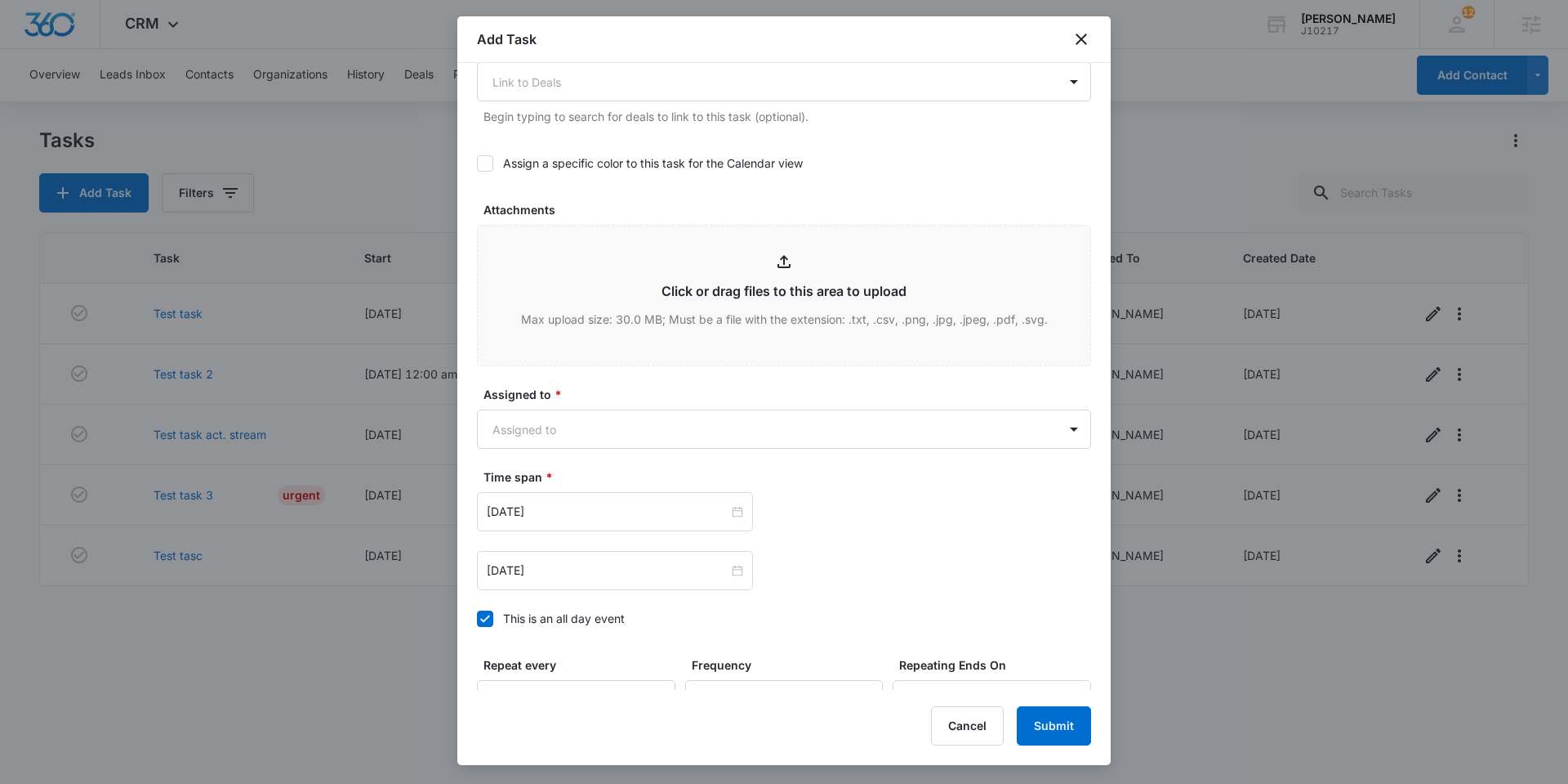
scroll to position [883, 0]
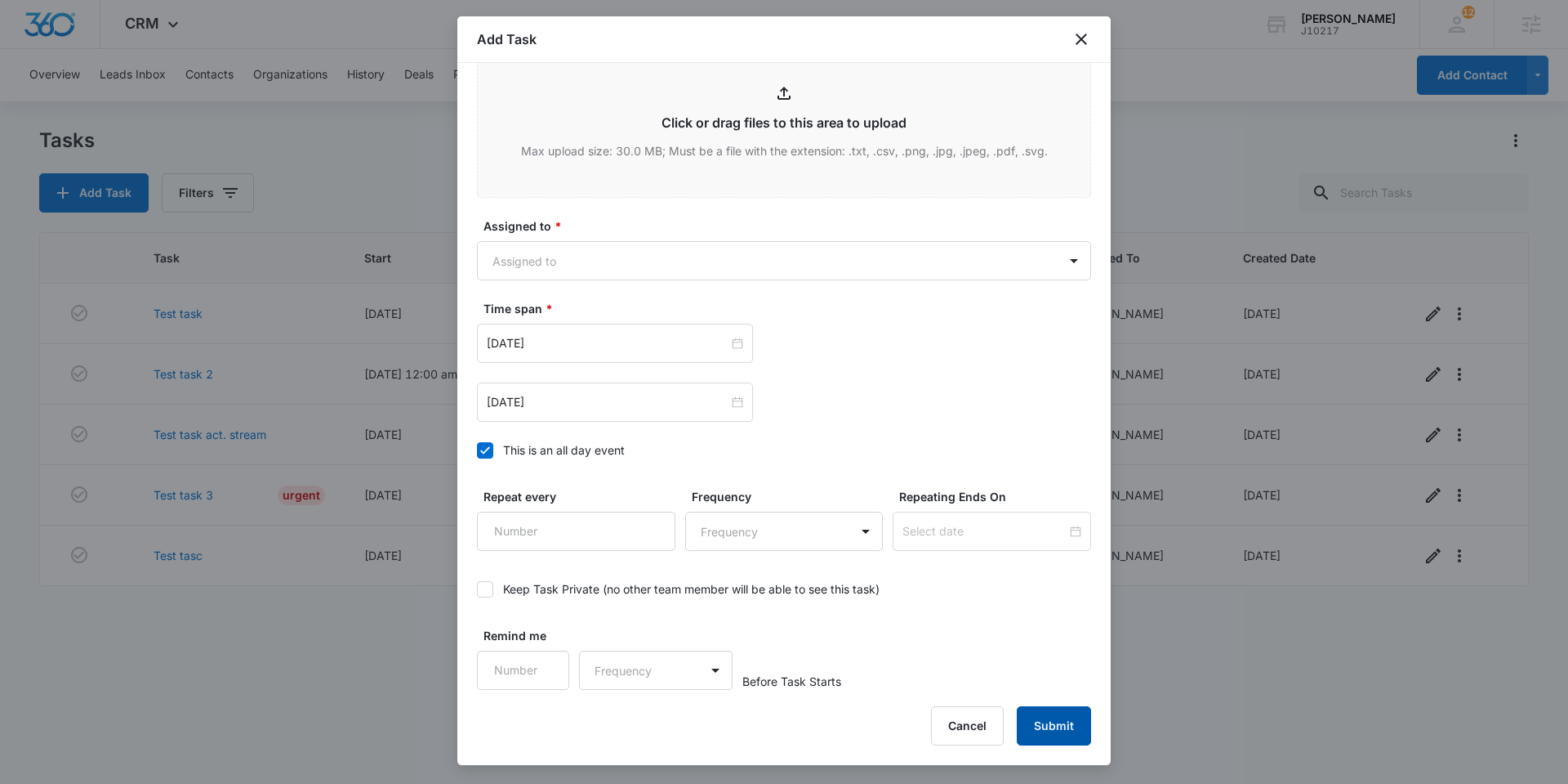
click at [1075, 737] on button "Submit" at bounding box center [1054, 726] width 74 height 39
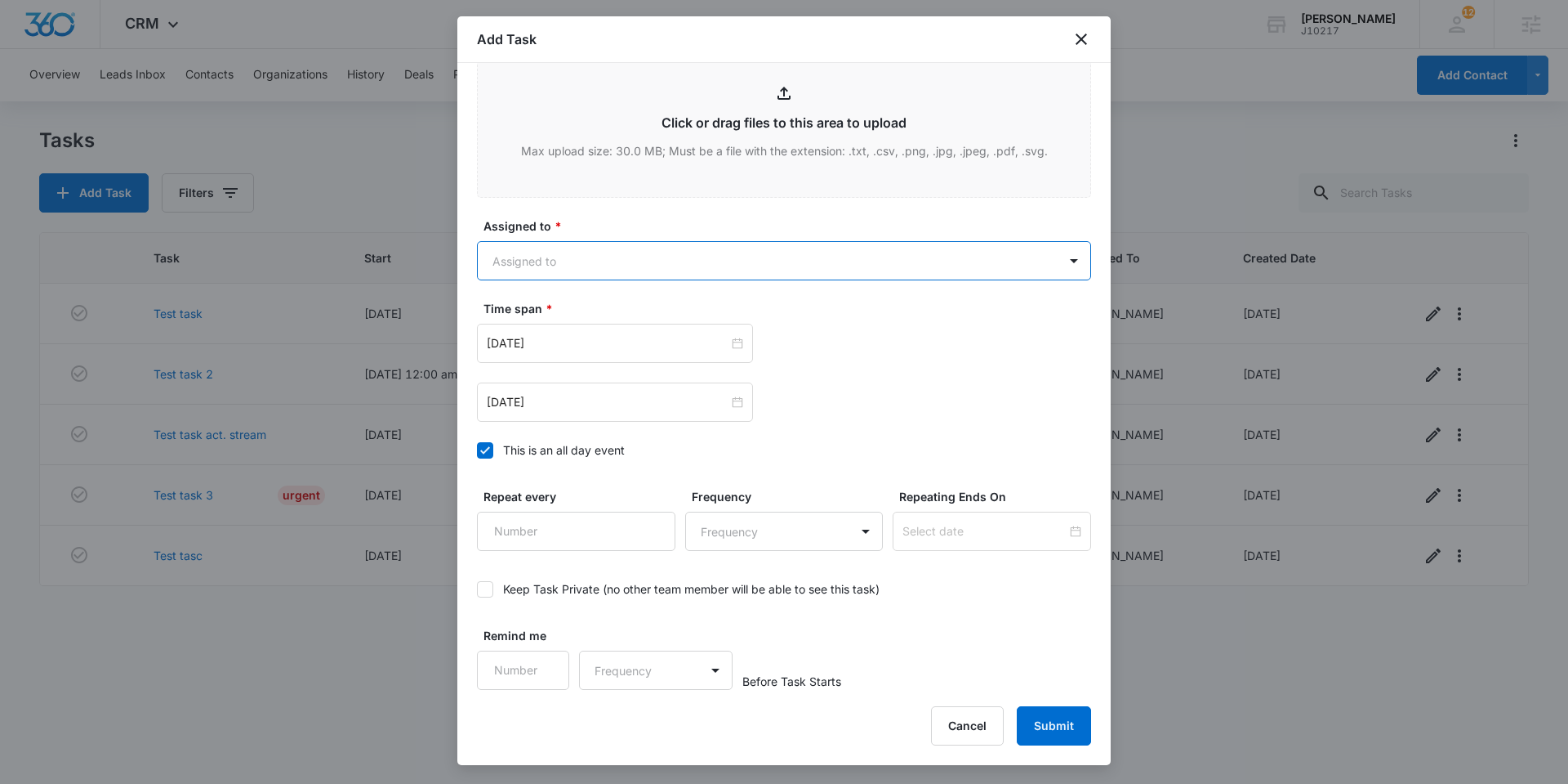
click at [576, 263] on body "CRM Apps Reputation Websites Forms CRM Email Social Shop Payments POS Content A…" at bounding box center [784, 392] width 1568 height 784
click at [548, 352] on p "[PERSON_NAME]" at bounding box center [543, 348] width 94 height 17
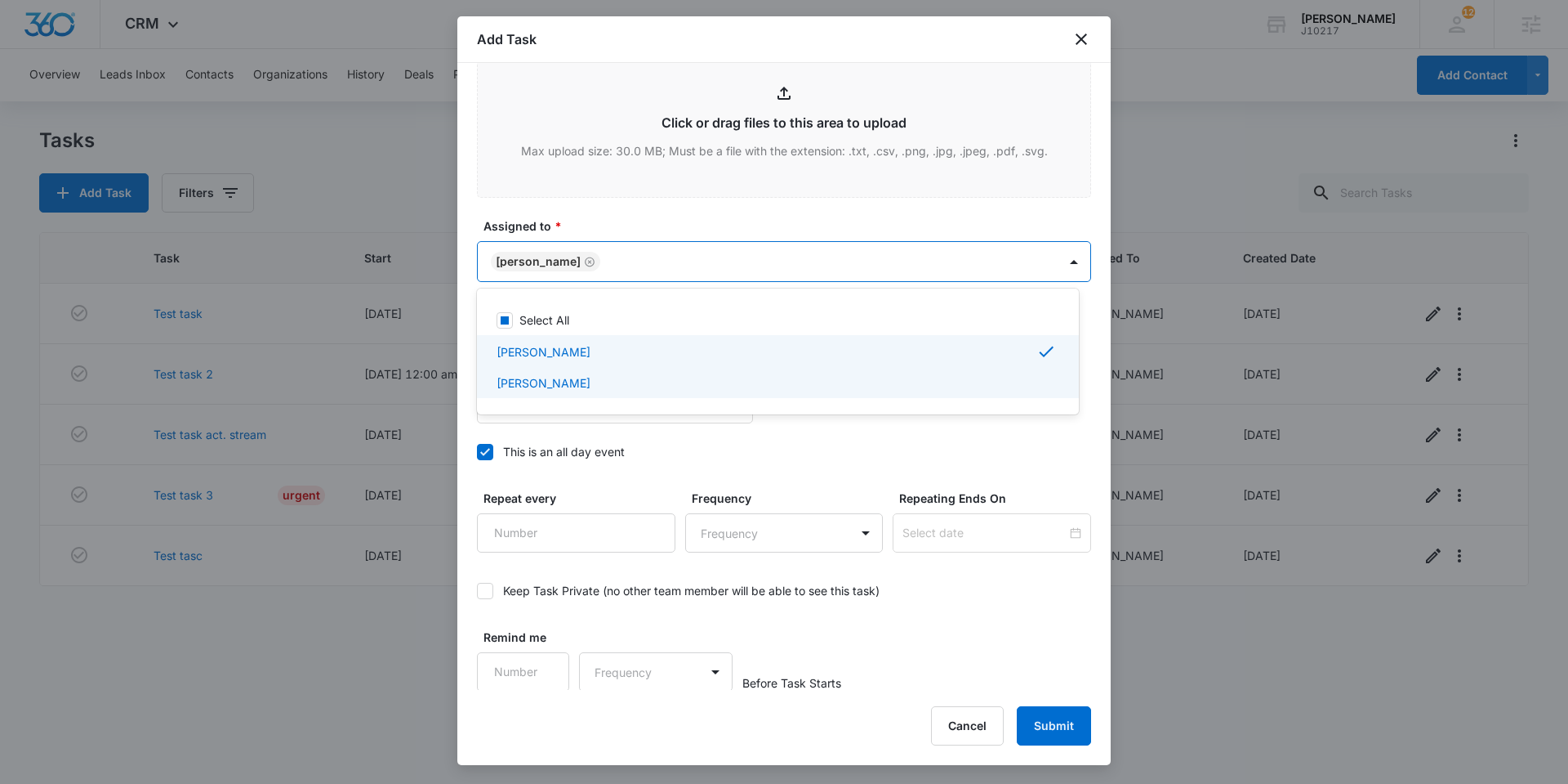
click at [1062, 719] on div at bounding box center [784, 392] width 1568 height 784
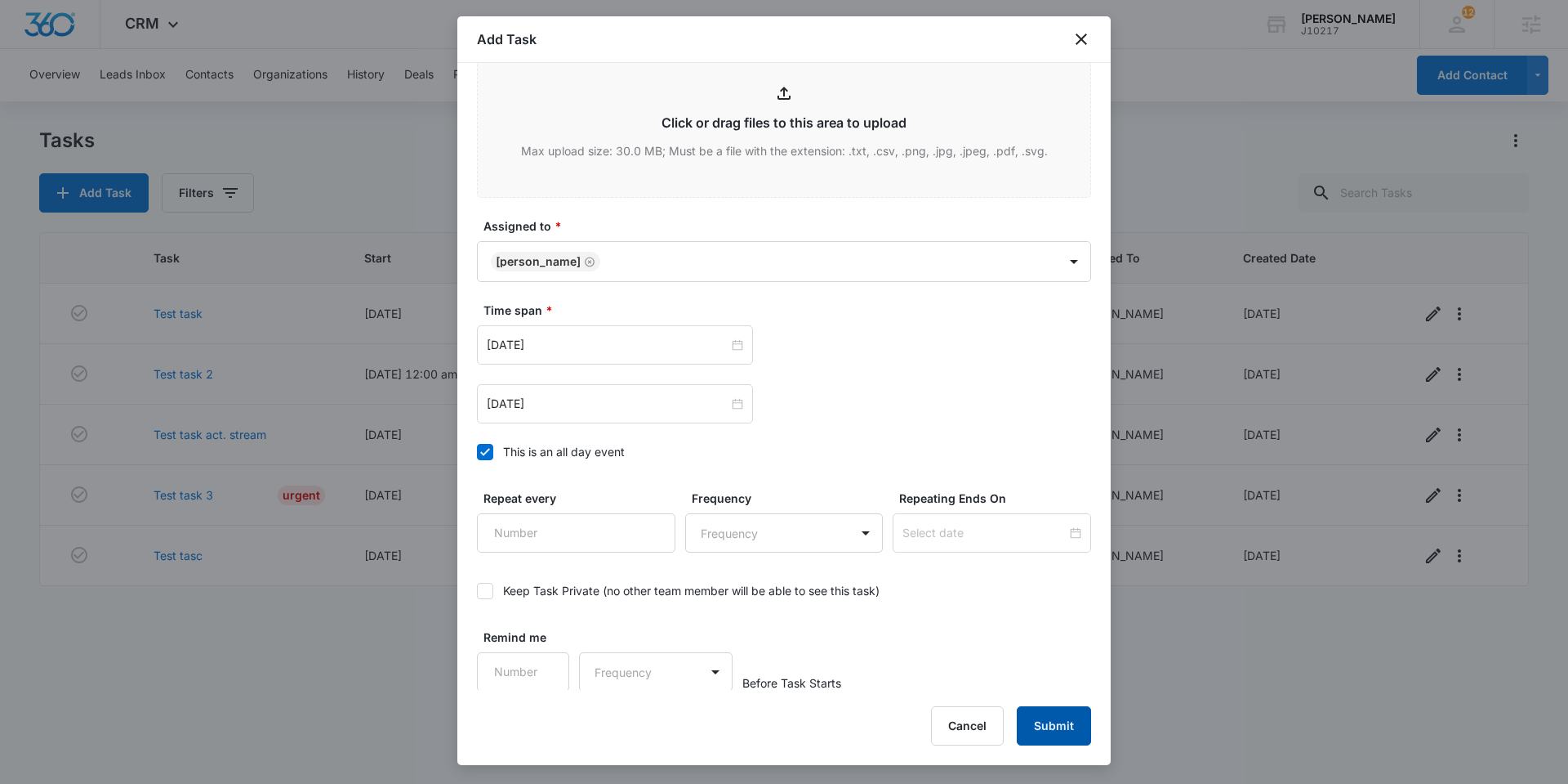
click at [1060, 719] on button "Submit" at bounding box center [1054, 726] width 74 height 39
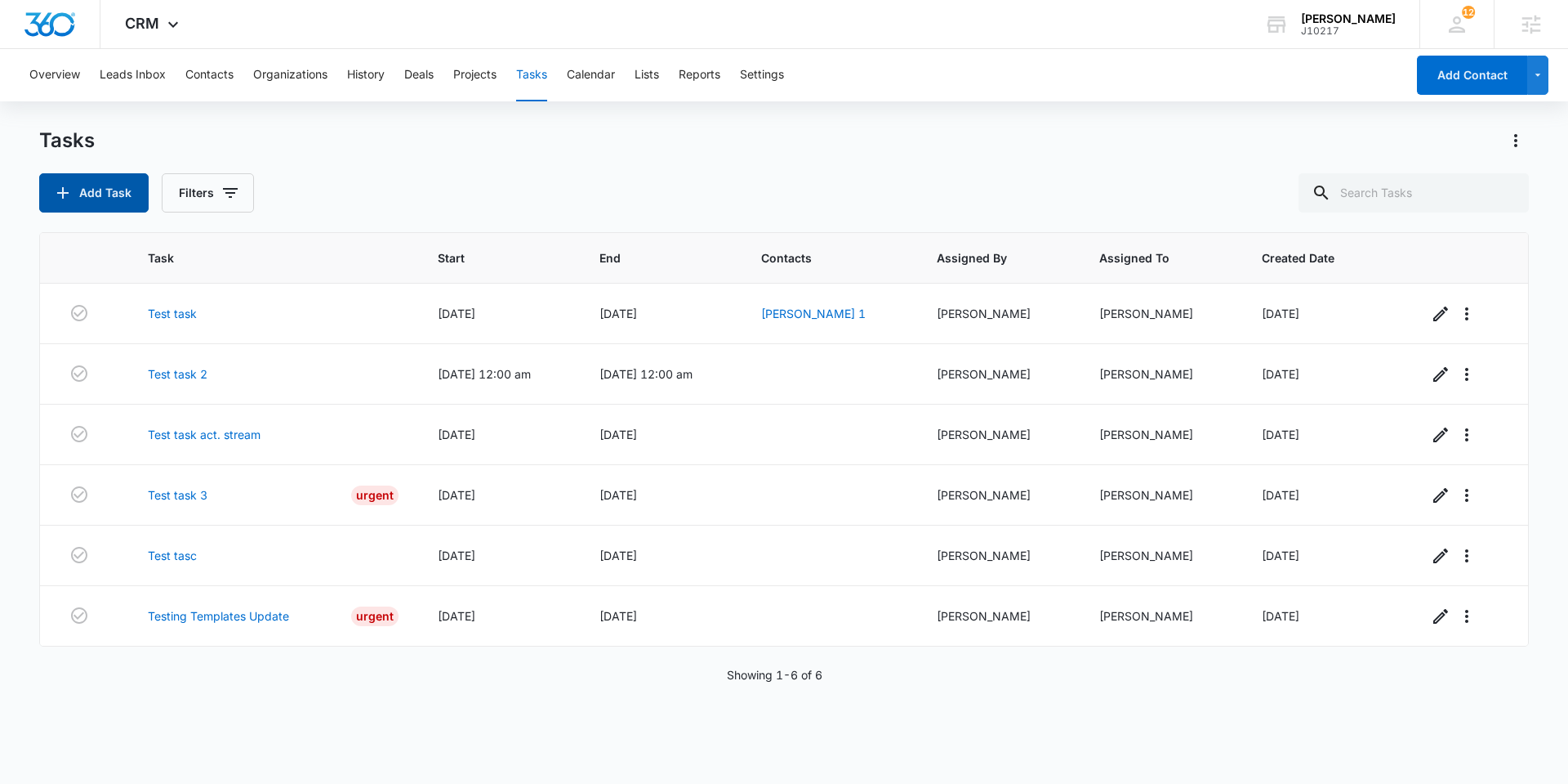
click at [106, 188] on button "Add Task" at bounding box center [94, 193] width 110 height 39
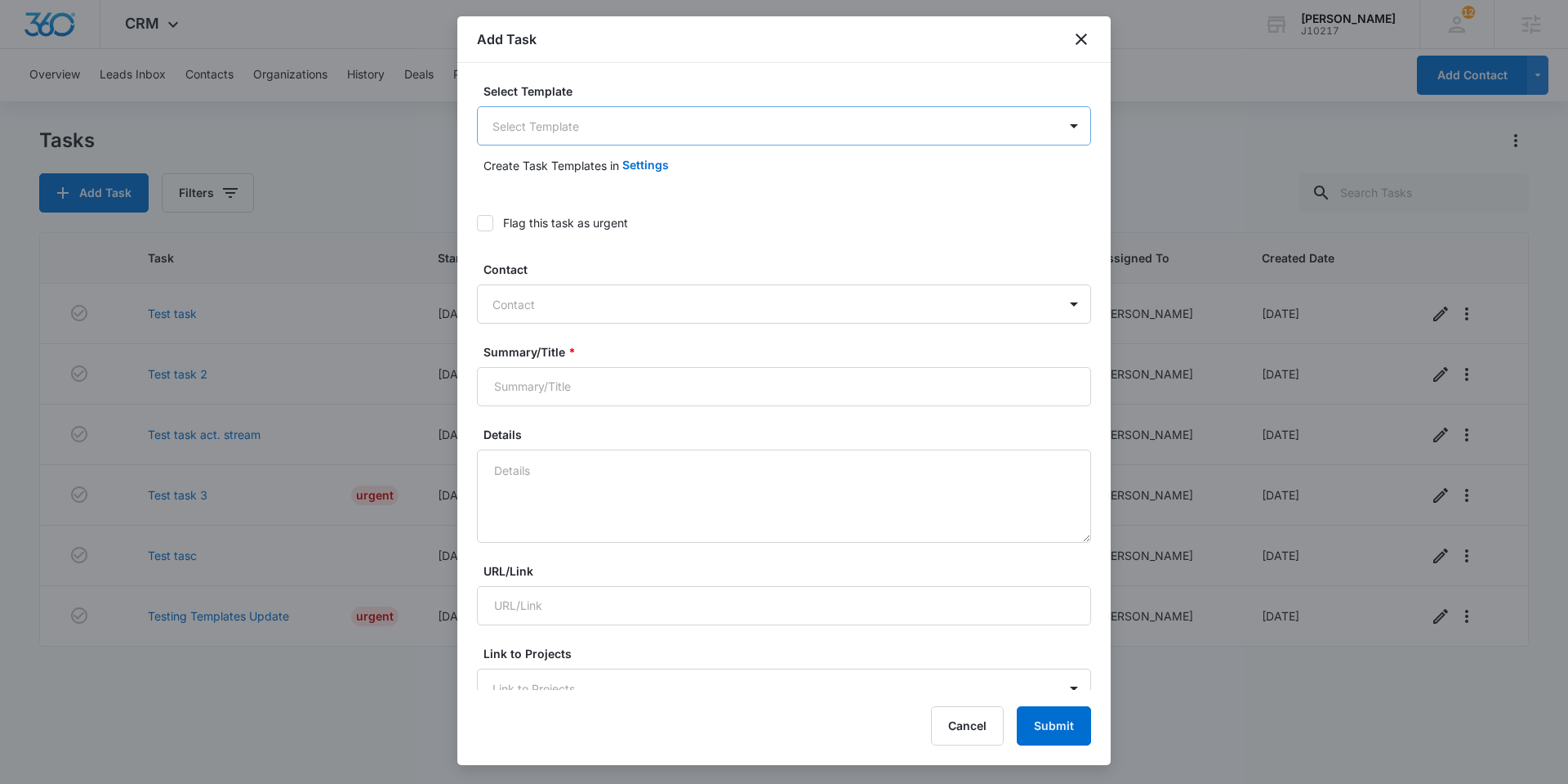
click at [646, 109] on body "CRM Apps Reputation Websites Forms CRM Email Social Shop Payments POS Content A…" at bounding box center [784, 392] width 1568 height 784
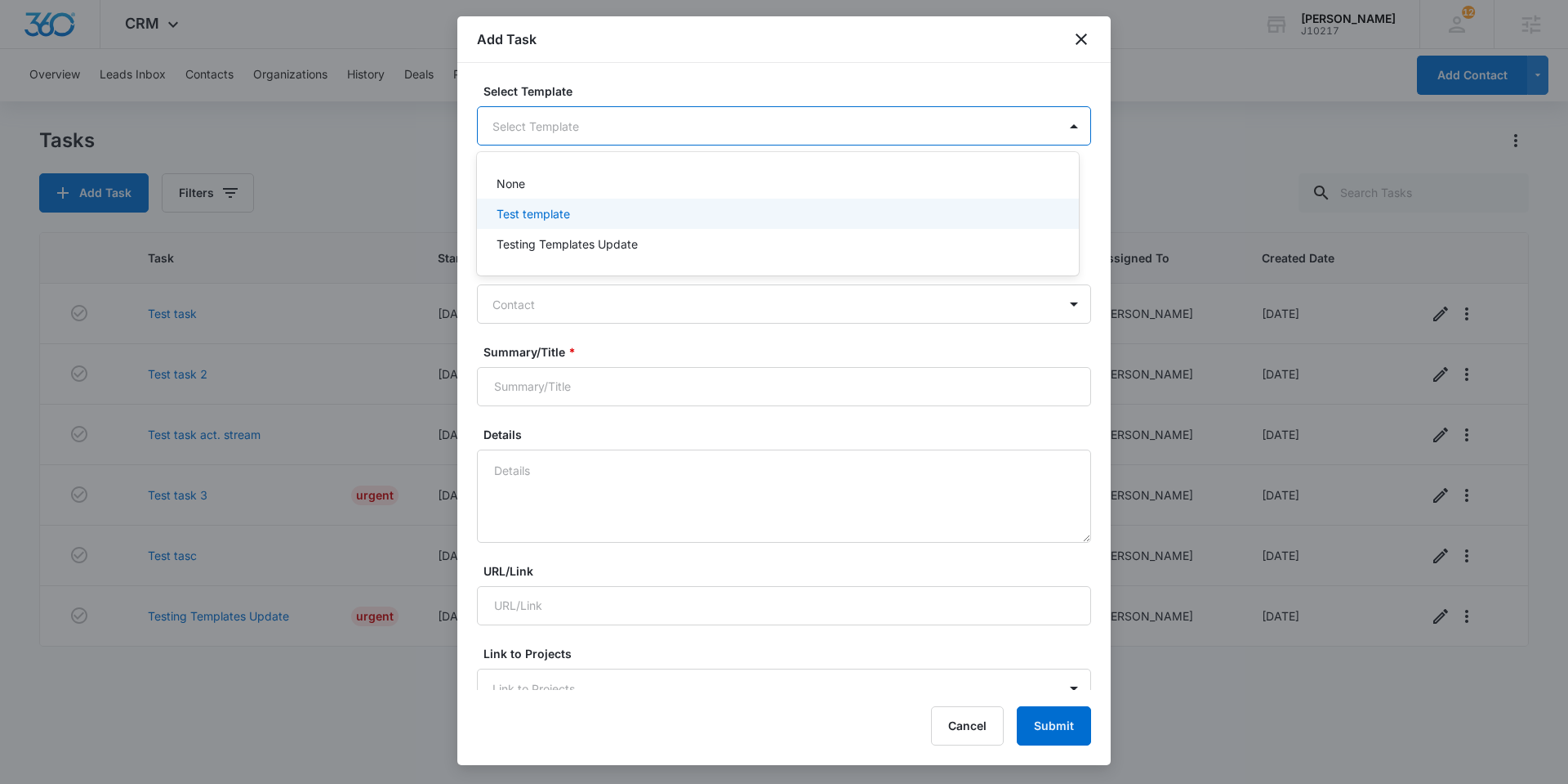
click at [610, 213] on div "Test template" at bounding box center [776, 213] width 560 height 17
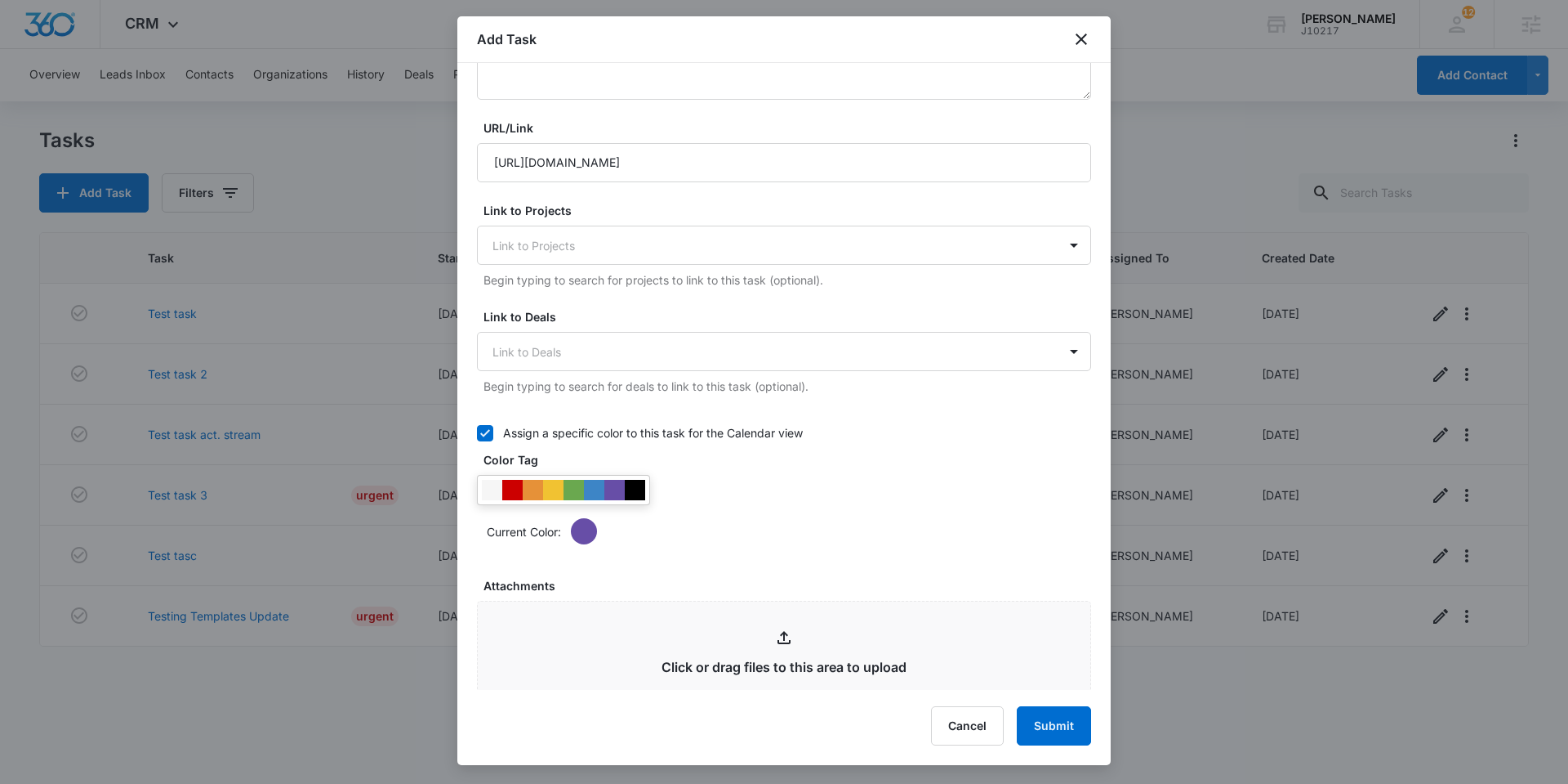
scroll to position [989, 0]
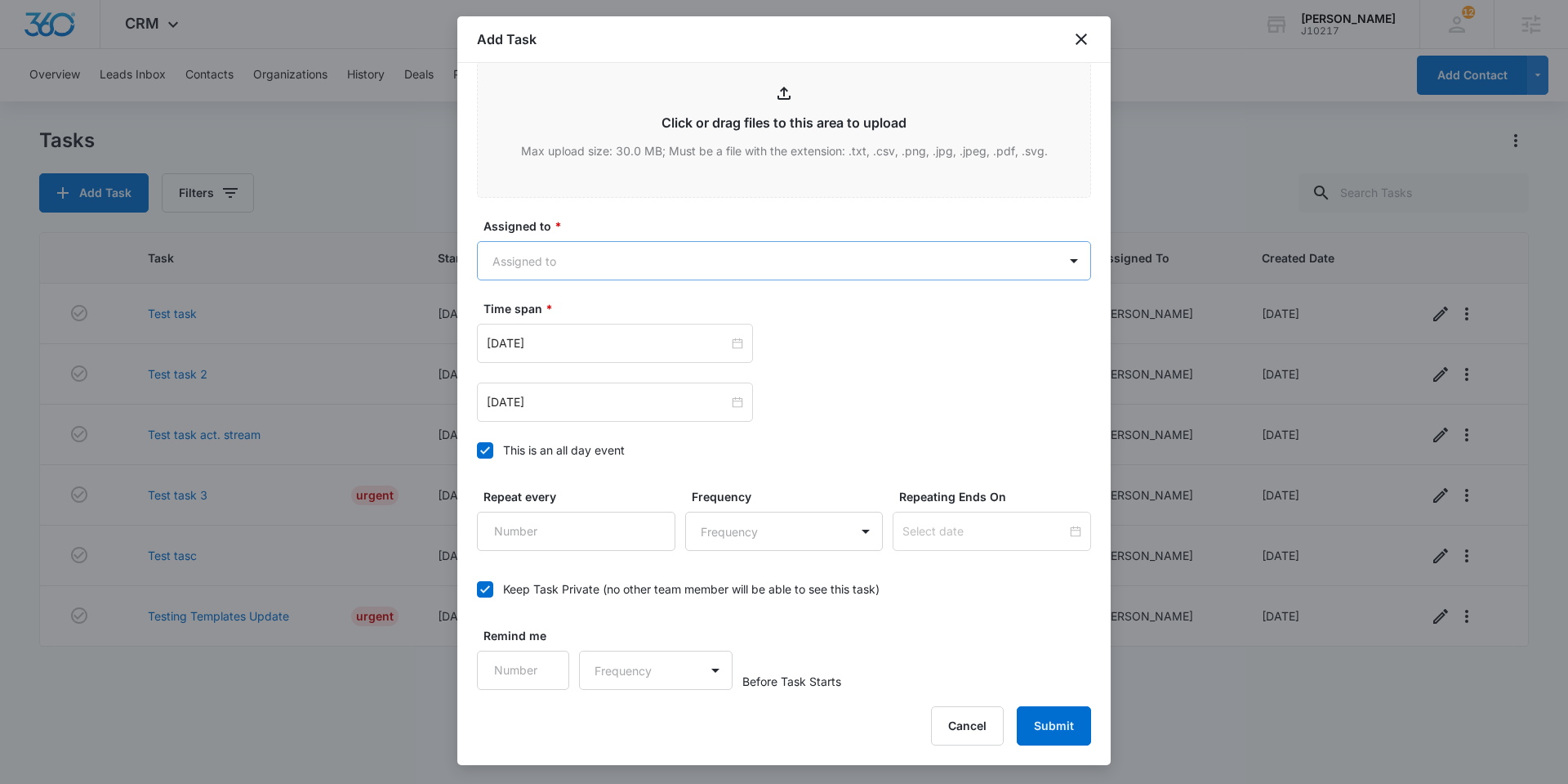
click at [506, 264] on body "CRM Apps Reputation Websites Forms CRM Email Social Shop Payments POS Content A…" at bounding box center [784, 392] width 1568 height 784
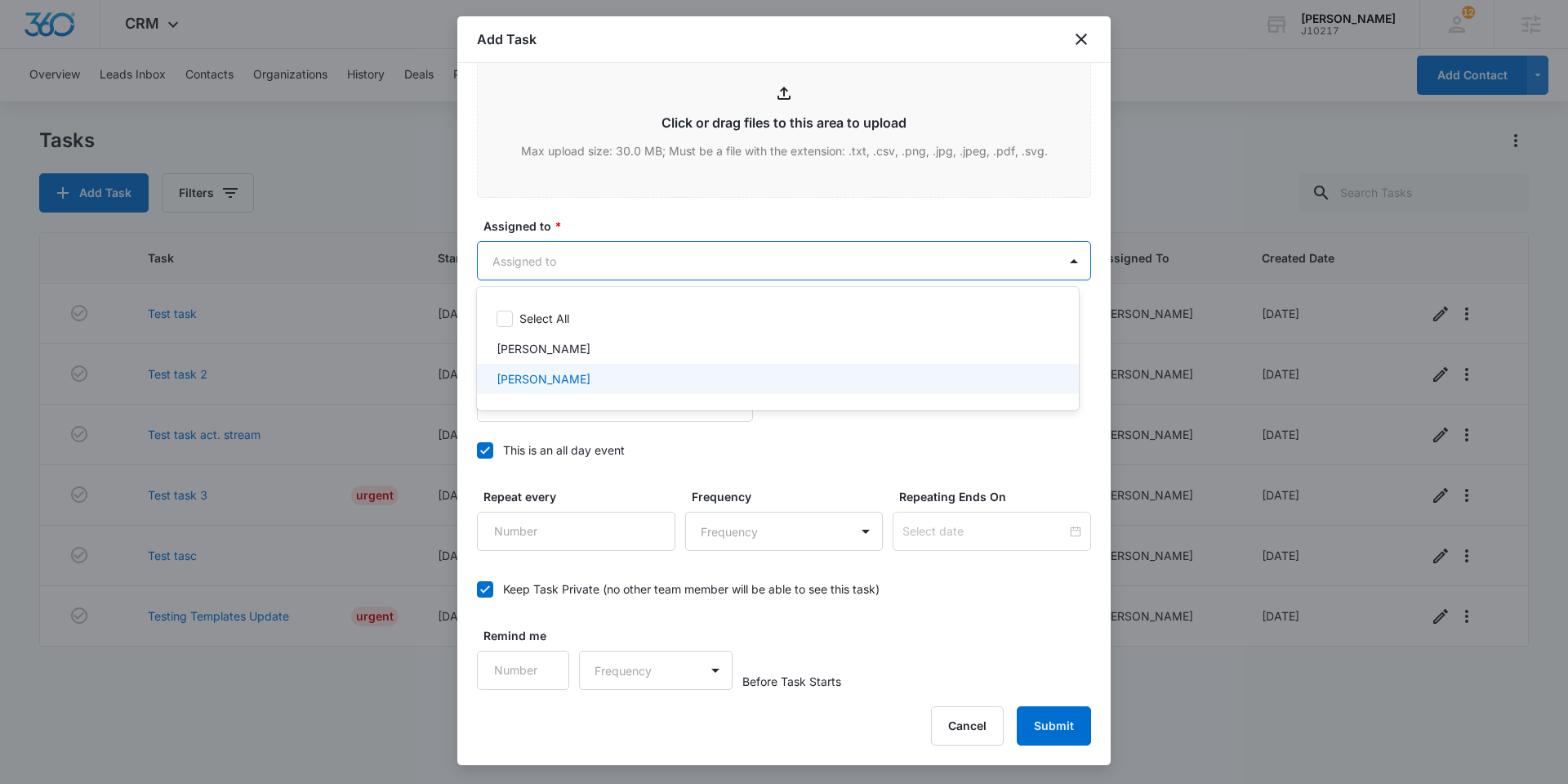
drag, startPoint x: 546, startPoint y: 379, endPoint x: 732, endPoint y: 478, distance: 210.7
click at [546, 380] on p "[PERSON_NAME]" at bounding box center [543, 378] width 94 height 17
click at [1035, 726] on div at bounding box center [784, 392] width 1568 height 784
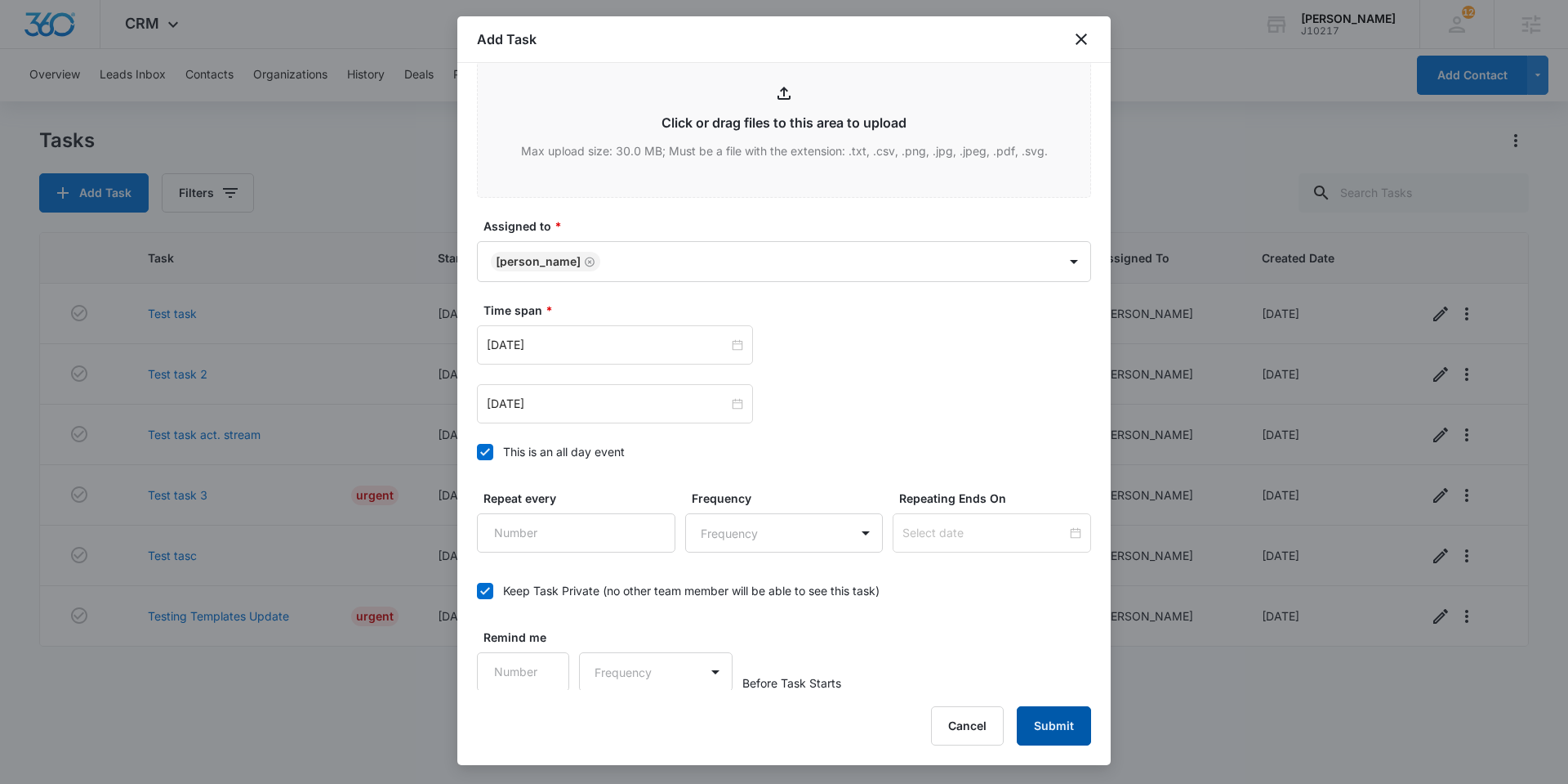
click at [1075, 731] on button "Submit" at bounding box center [1054, 726] width 74 height 39
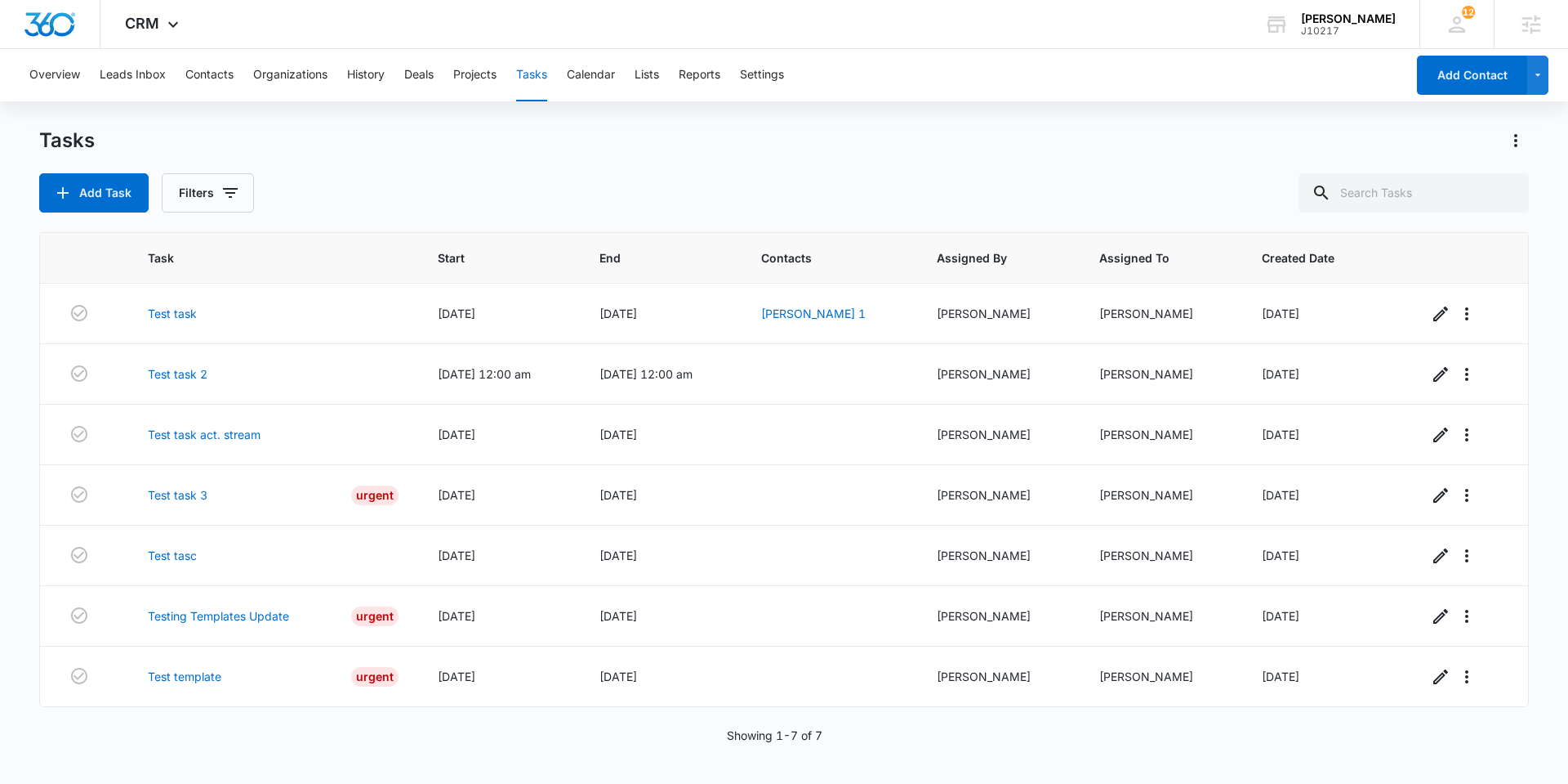
click at [586, 755] on div "Task Start End Contacts Assigned By Assigned To Created Date Test task [DATE] […" at bounding box center [784, 497] width 1490 height 530
